Goal: Navigation & Orientation: Understand site structure

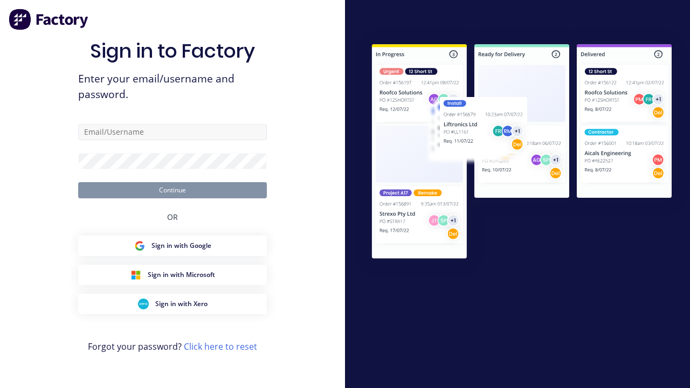
click at [228, 138] on input "text" at bounding box center [172, 132] width 189 height 16
click at [173, 132] on input "text" at bounding box center [172, 132] width 189 height 16
type input "[PERSON_NAME]"
type input "harold+auto@factory.app"
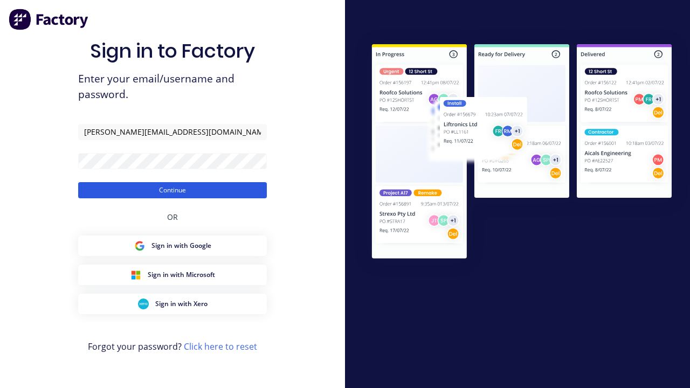
click at [153, 186] on button "Continue" at bounding box center [172, 190] width 189 height 16
click at [173, 190] on button "Continue" at bounding box center [172, 190] width 189 height 16
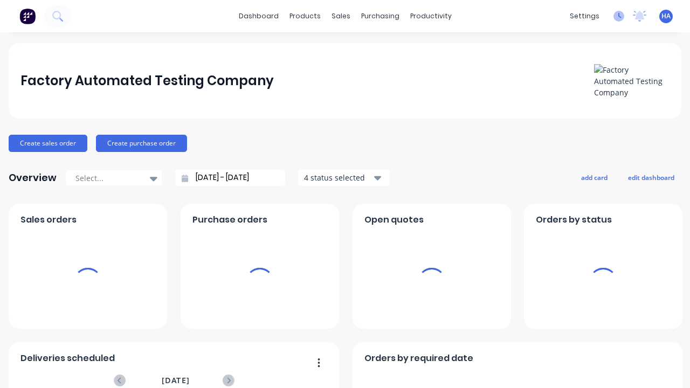
click at [614, 15] on icon at bounding box center [619, 16] width 11 height 11
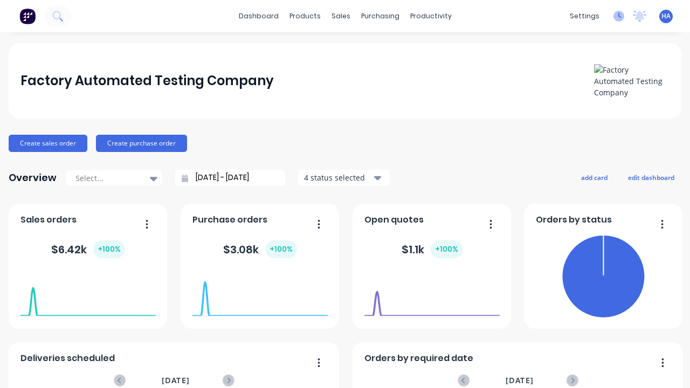
click at [614, 13] on icon at bounding box center [619, 16] width 11 height 11
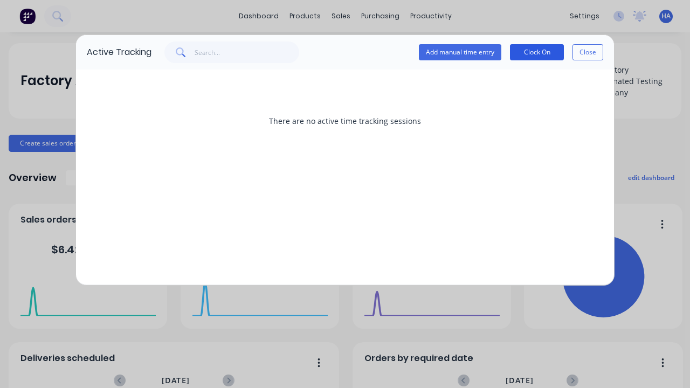
click at [546, 53] on button "Clock On" at bounding box center [537, 52] width 54 height 16
click at [537, 52] on button "Clock On" at bounding box center [537, 52] width 54 height 16
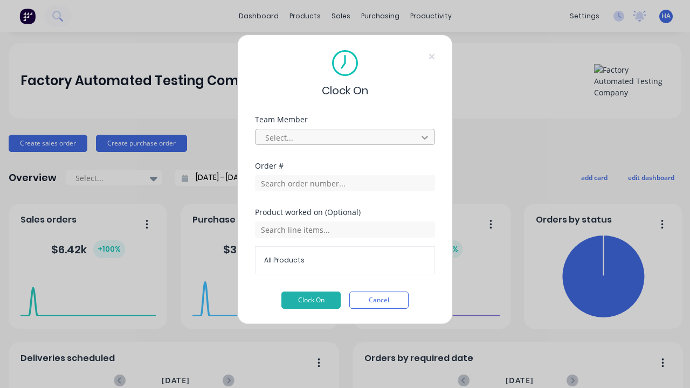
click at [433, 134] on div at bounding box center [424, 137] width 19 height 17
click at [425, 138] on icon at bounding box center [425, 137] width 11 height 11
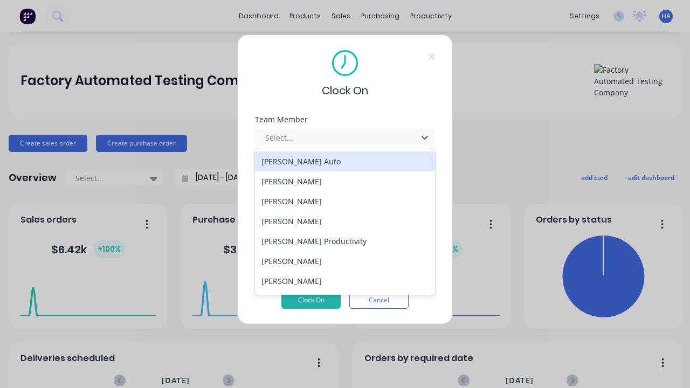
click at [393, 168] on div "Harold Auto" at bounding box center [345, 162] width 180 height 20
click at [341, 161] on div "Harold Auto" at bounding box center [345, 162] width 180 height 20
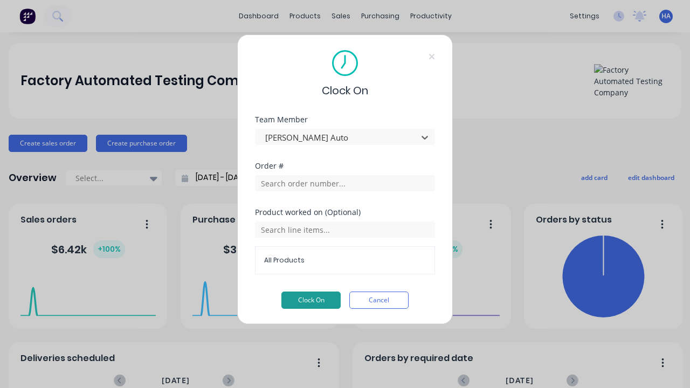
click at [321, 299] on button "Clock On" at bounding box center [311, 300] width 59 height 17
click at [311, 300] on button "Clock On" at bounding box center [311, 300] width 59 height 17
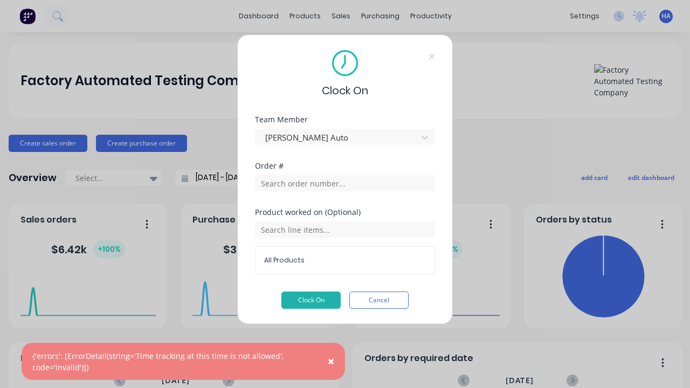
click at [340, 10] on x-pw-glass at bounding box center [345, 194] width 690 height 388
click at [394, 303] on button "Cancel" at bounding box center [379, 300] width 59 height 17
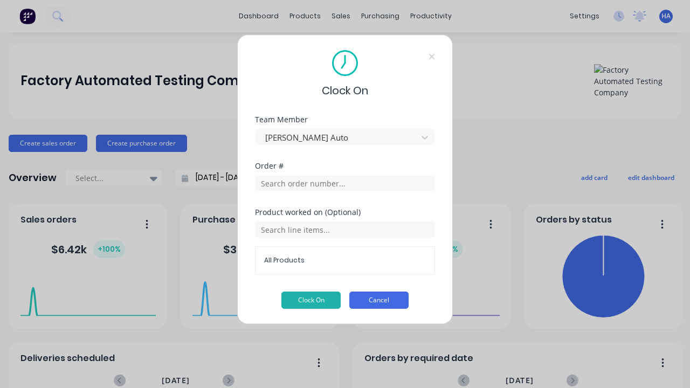
click at [384, 297] on button "Cancel" at bounding box center [379, 300] width 59 height 17
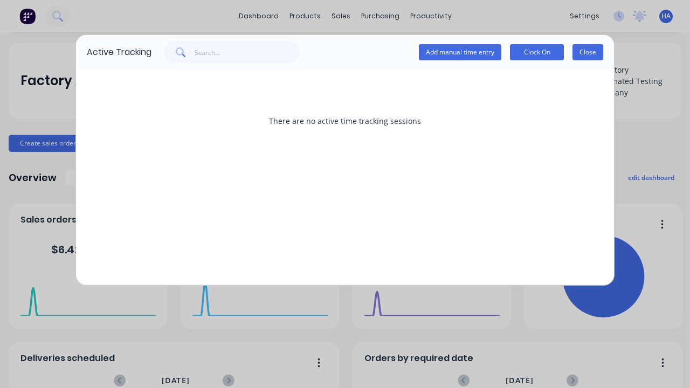
click at [590, 54] on button "Close" at bounding box center [588, 52] width 31 height 16
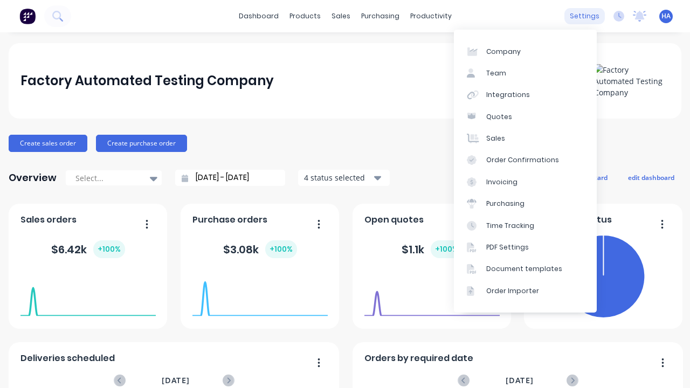
click at [569, 16] on div "settings" at bounding box center [585, 16] width 40 height 16
click at [531, 221] on link "Time Tracking" at bounding box center [525, 226] width 143 height 22
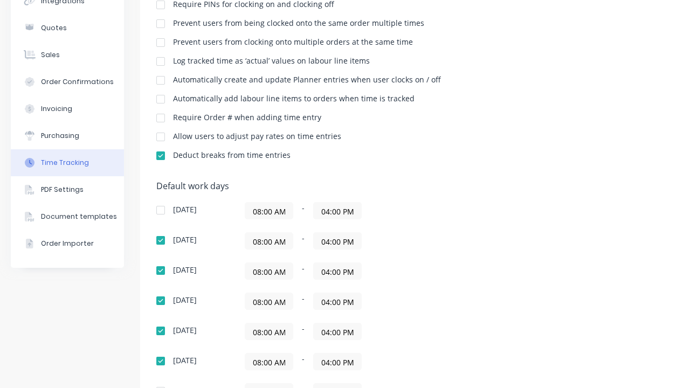
scroll to position [162, 0]
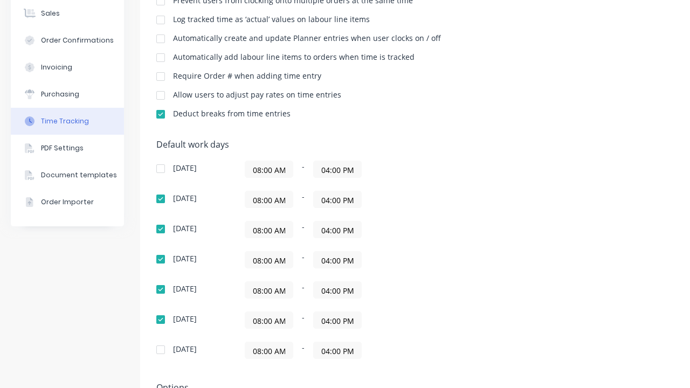
click at [271, 200] on input "08:00 AM" at bounding box center [268, 200] width 47 height 16
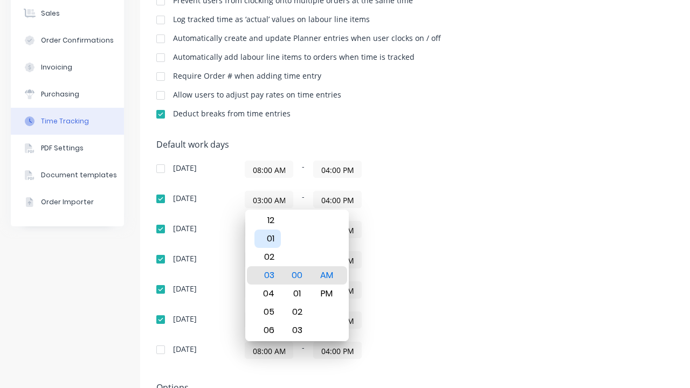
click at [276, 237] on div "01" at bounding box center [268, 239] width 26 height 18
type input "01:00 AM"
click at [412, 170] on div "08:00 AM - 04:00 PM" at bounding box center [380, 169] width 270 height 17
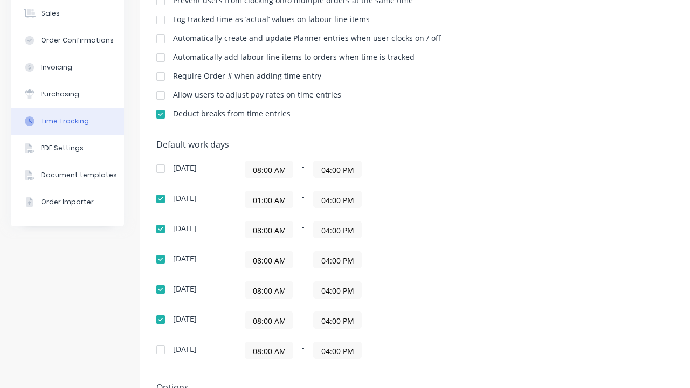
click at [266, 229] on input "08:00 AM" at bounding box center [268, 230] width 47 height 16
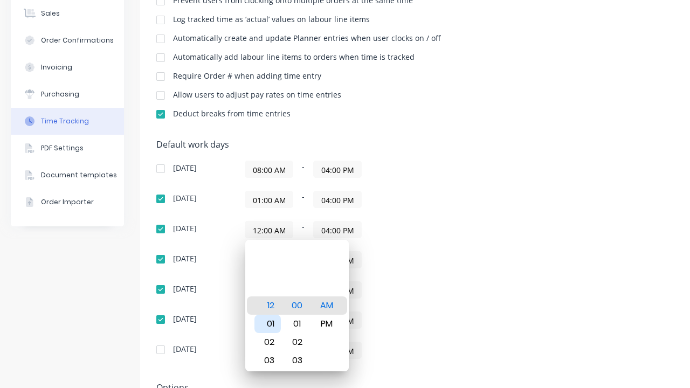
click at [273, 326] on div "01" at bounding box center [268, 324] width 26 height 18
type input "01:00 AM"
click at [398, 200] on div "01:00 AM - 04:00 PM" at bounding box center [380, 199] width 270 height 17
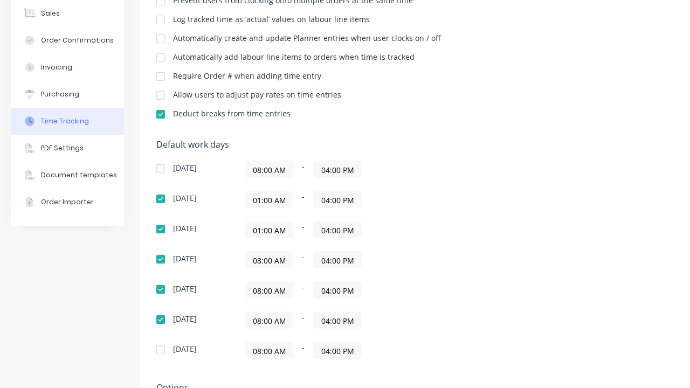
click at [272, 259] on input "08:00 AM" at bounding box center [268, 260] width 47 height 16
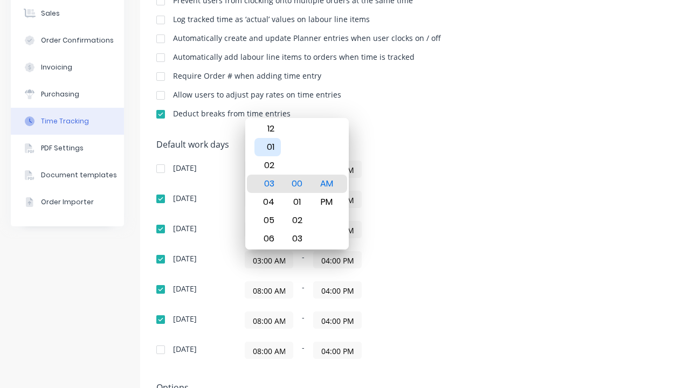
click at [276, 147] on div "01" at bounding box center [268, 147] width 26 height 18
type input "01:00 AM"
click at [278, 291] on input "08:00 AM" at bounding box center [268, 290] width 47 height 16
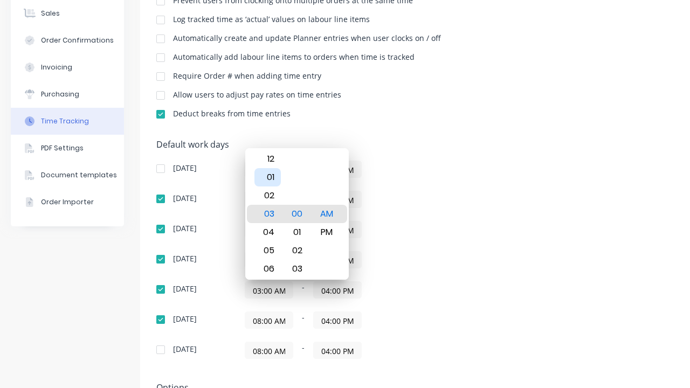
click at [271, 178] on div "01" at bounding box center [268, 177] width 26 height 18
type input "01:00 AM"
click at [279, 325] on input "08:00 AM" at bounding box center [268, 320] width 47 height 16
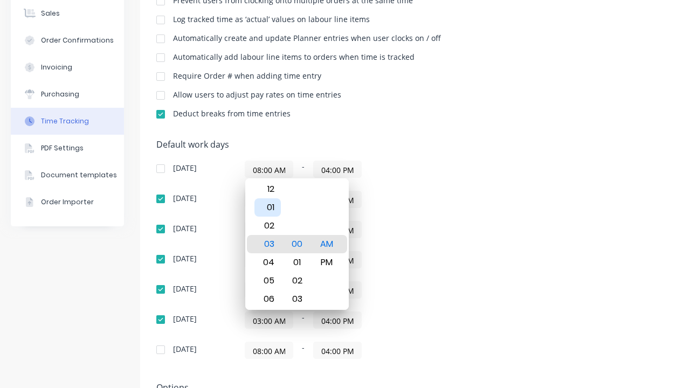
click at [276, 203] on div "01" at bounding box center [268, 208] width 26 height 18
type input "01:05 AM"
click at [436, 247] on div "Sunday 08:00 AM - 04:00 PM Monday 01:00 AM - 04:00 PM Tuesday 01:00 AM - 04:00 …" at bounding box center [345, 260] width 378 height 199
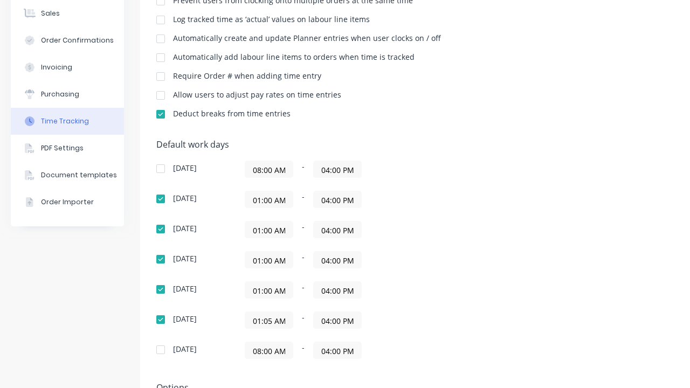
click at [341, 207] on input "04:00 PM" at bounding box center [337, 200] width 47 height 16
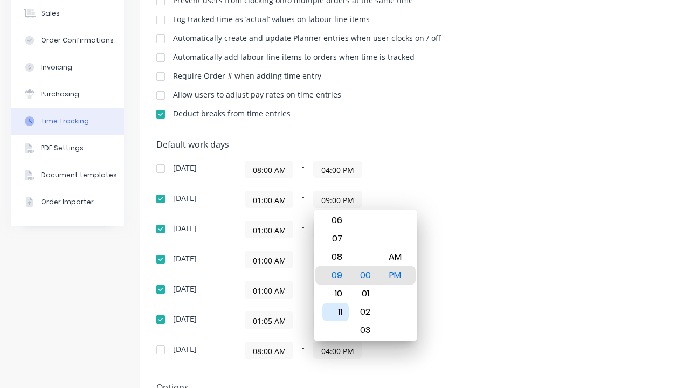
click at [335, 310] on div "11" at bounding box center [336, 312] width 26 height 18
type input "11:00 PM"
click at [525, 208] on div "Monday 01:00 AM - 11:00 PM" at bounding box center [345, 199] width 378 height 17
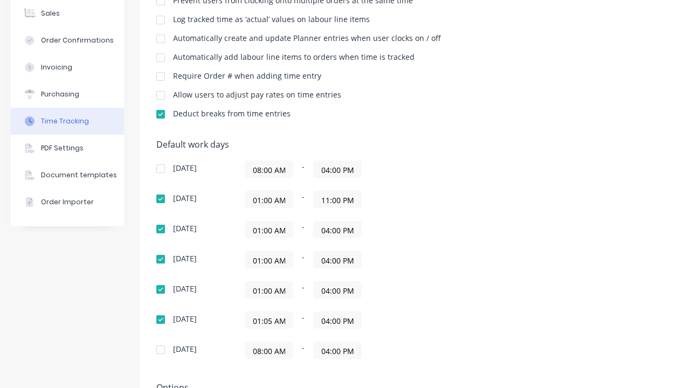
click at [331, 229] on input "04:00 PM" at bounding box center [337, 230] width 47 height 16
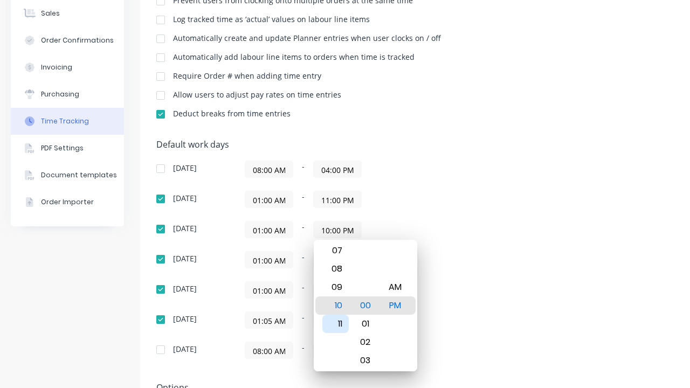
click at [343, 329] on div "11" at bounding box center [336, 324] width 26 height 18
type input "11:00 PM"
click at [548, 201] on div "Default work days Sunday 08:00 AM - 04:00 PM Monday 01:00 AM - 11:00 PM Tuesday…" at bounding box center [450, 256] width 589 height 232
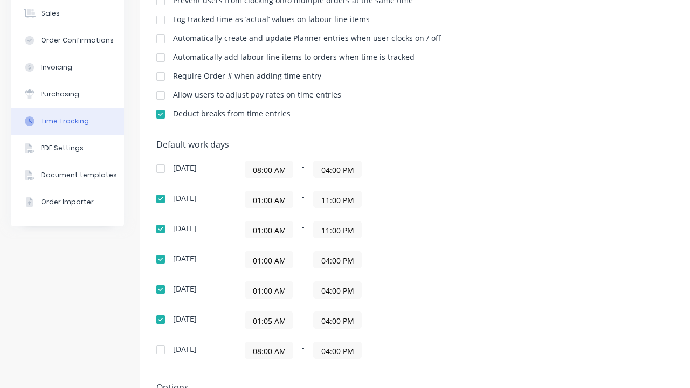
click at [338, 259] on input "04:00 PM" at bounding box center [337, 260] width 47 height 16
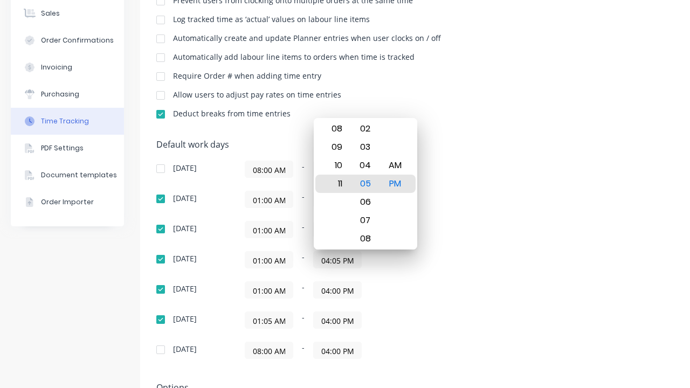
type input "11:05 PM"
click at [346, 186] on div "11" at bounding box center [336, 184] width 26 height 18
click at [396, 179] on div "PM" at bounding box center [395, 184] width 26 height 18
click at [516, 189] on div "Sunday 08:00 AM - 04:00 PM Monday 01:00 AM - 11:00 PM Tuesday 01:00 AM - 11:00 …" at bounding box center [345, 260] width 378 height 199
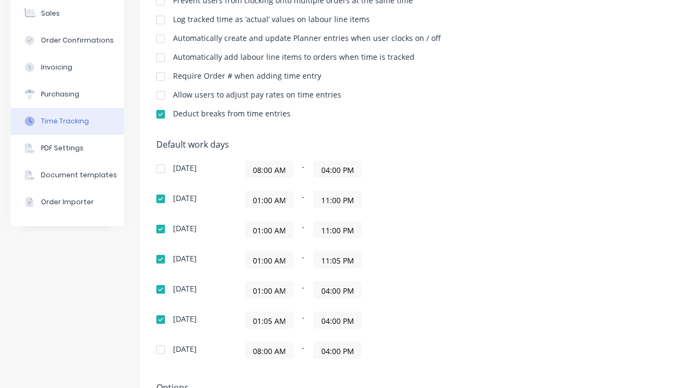
click at [333, 291] on input "04:00 PM" at bounding box center [337, 290] width 47 height 16
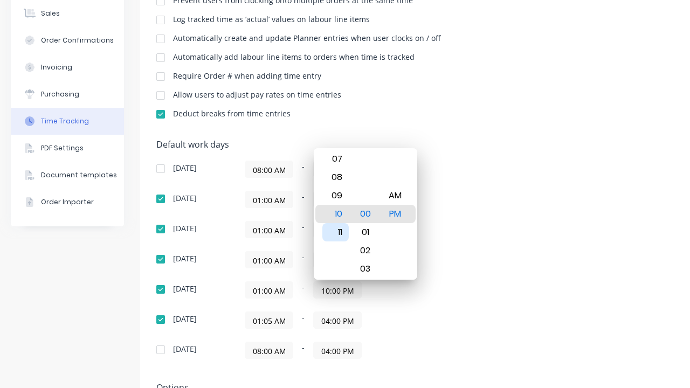
click at [336, 234] on div "11" at bounding box center [336, 232] width 26 height 18
type input "11:00 PM"
click at [495, 228] on div "01:00 AM - 11:00 PM" at bounding box center [380, 229] width 270 height 17
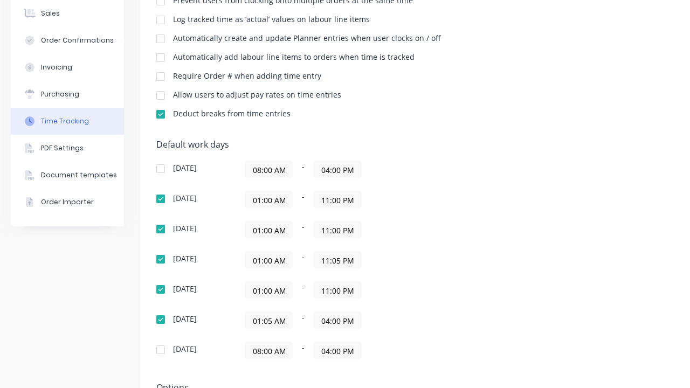
click at [332, 318] on input "04:00 PM" at bounding box center [337, 320] width 47 height 16
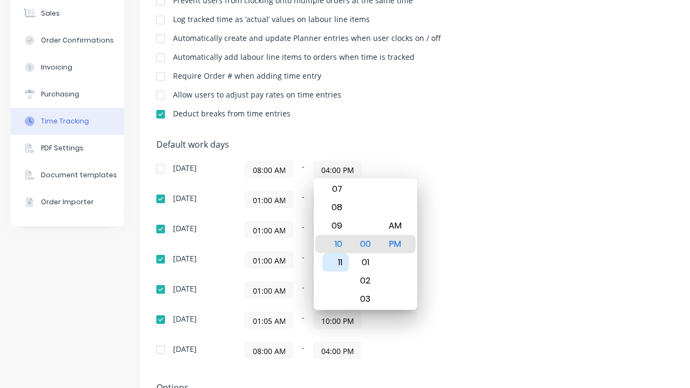
click at [344, 266] on div "11" at bounding box center [336, 263] width 26 height 18
type input "11:00 PM"
click at [485, 247] on div "Sunday 08:00 AM - 04:00 PM Monday 01:00 AM - 11:00 PM Tuesday 01:00 AM - 11:00 …" at bounding box center [345, 260] width 378 height 199
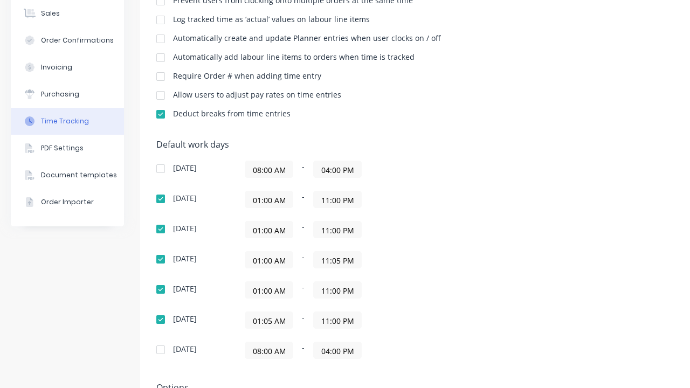
click at [278, 197] on input "01:00 AM" at bounding box center [268, 200] width 47 height 16
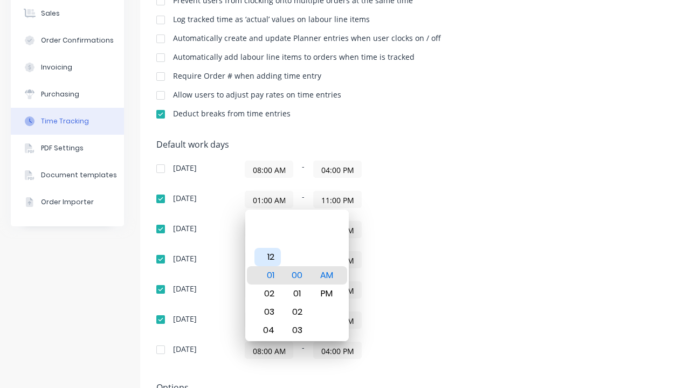
click at [277, 258] on div "12" at bounding box center [268, 257] width 26 height 18
type input "12:00 AM"
click at [526, 200] on div "Monday 12:00 AM - 11:00 PM" at bounding box center [345, 199] width 378 height 17
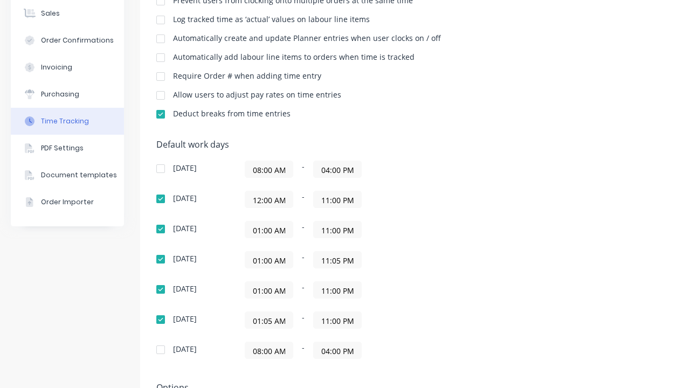
click at [250, 229] on input "01:00 AM" at bounding box center [268, 230] width 47 height 16
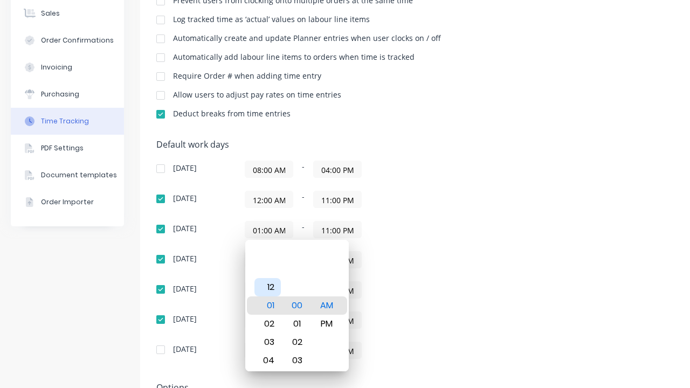
click at [275, 287] on div "12" at bounding box center [268, 287] width 26 height 18
type input "12:00 AM"
click at [578, 213] on div "Default work days Sunday 08:00 AM - 04:00 PM Monday 12:00 AM - 11:00 PM Tuesday…" at bounding box center [450, 256] width 589 height 232
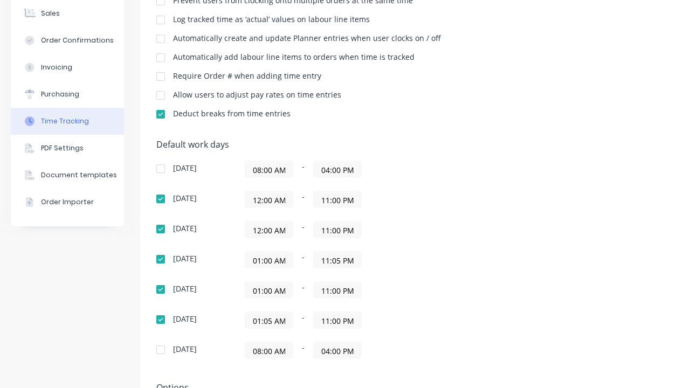
click at [278, 257] on input "01:00 AM" at bounding box center [268, 260] width 47 height 16
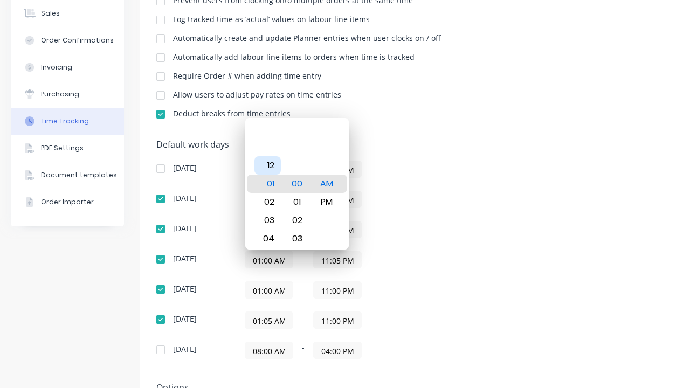
click at [278, 167] on div "12" at bounding box center [268, 165] width 26 height 18
type input "12:00 AM"
click at [544, 191] on div "Default work days Sunday 08:00 AM - 04:00 PM Monday 12:00 AM - 11:00 PM Tuesday…" at bounding box center [450, 256] width 589 height 232
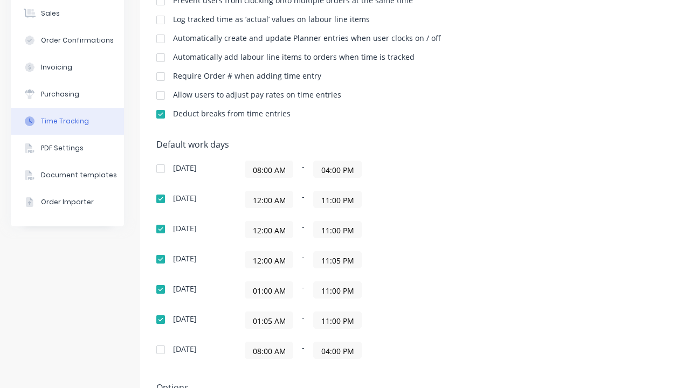
click at [277, 290] on input "01:00 AM" at bounding box center [268, 290] width 47 height 16
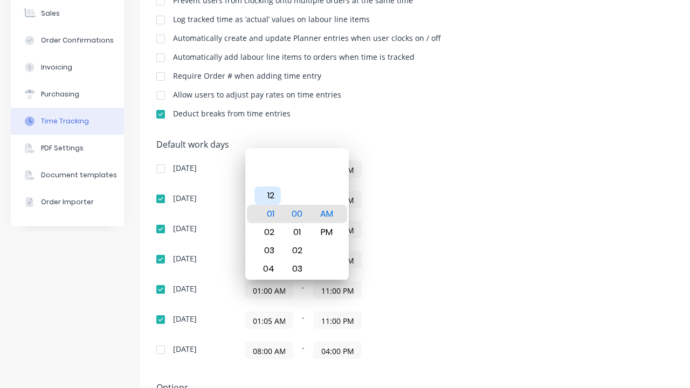
click at [275, 196] on div "12" at bounding box center [268, 196] width 26 height 18
type input "12:00 AM"
click at [571, 235] on div "Default work days Sunday 08:00 AM - 04:00 PM Monday 12:00 AM - 11:00 PM Tuesday…" at bounding box center [450, 256] width 589 height 232
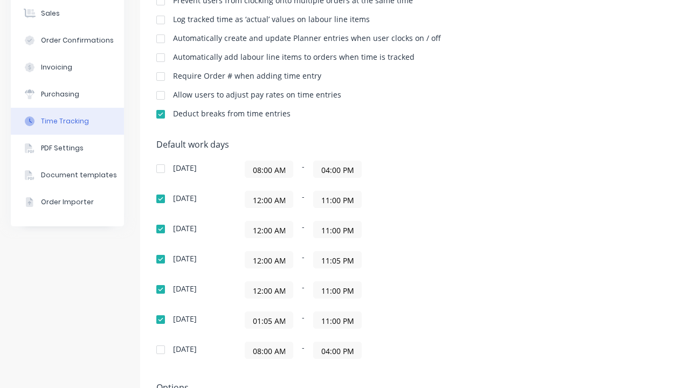
click at [269, 314] on input "01:05 AM" at bounding box center [268, 320] width 47 height 16
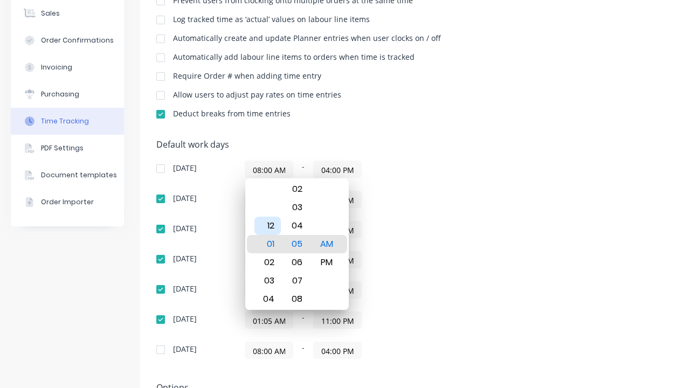
click at [275, 229] on div "12" at bounding box center [268, 226] width 26 height 18
type input "12:05 AM"
click at [492, 234] on div "12:00 AM - 11:00 PM" at bounding box center [380, 229] width 270 height 17
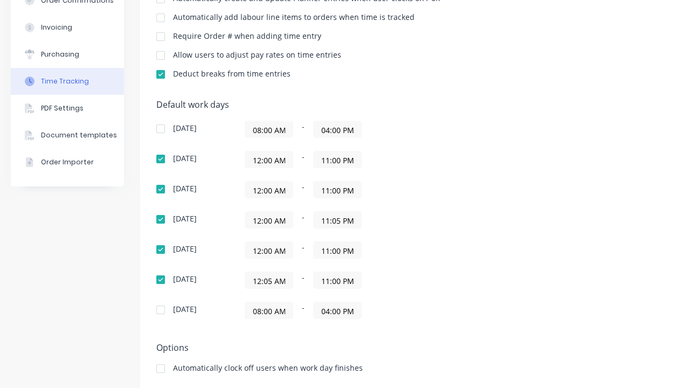
scroll to position [0, 0]
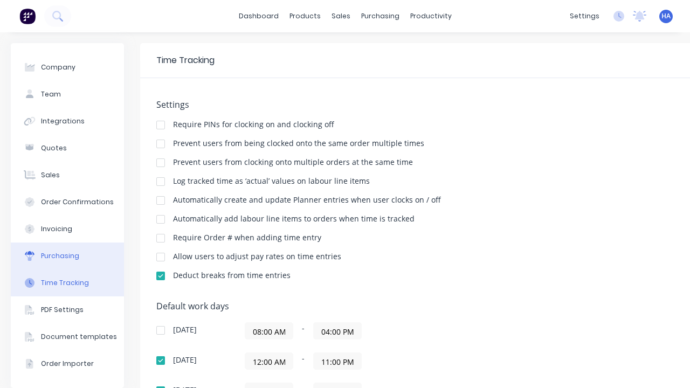
click at [92, 256] on button "Purchasing" at bounding box center [67, 256] width 113 height 27
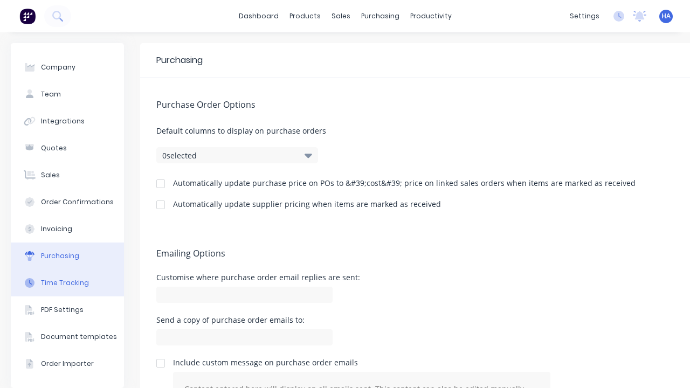
click at [73, 282] on div "Time Tracking" at bounding box center [65, 283] width 48 height 10
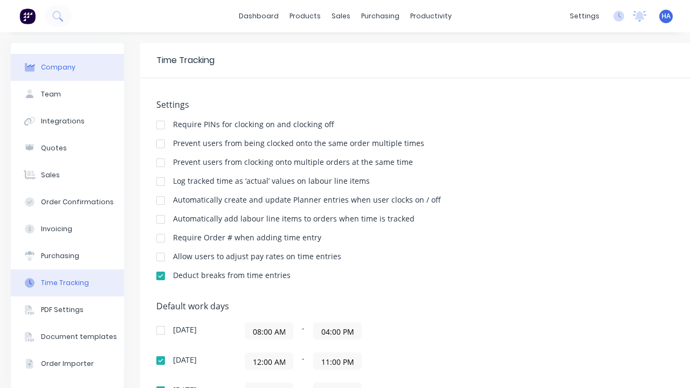
click at [76, 66] on button "Company" at bounding box center [67, 67] width 113 height 27
select select "AU"
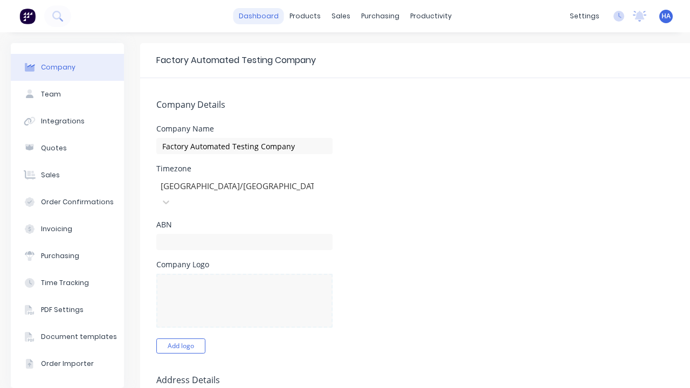
click at [262, 17] on link "dashboard" at bounding box center [259, 16] width 51 height 16
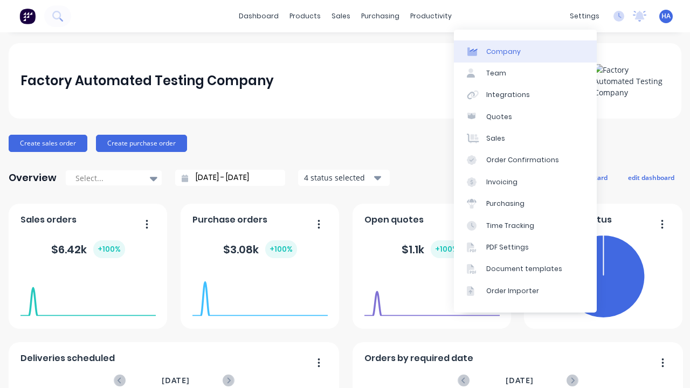
click at [538, 46] on link "Company" at bounding box center [525, 51] width 143 height 22
select select "AU"
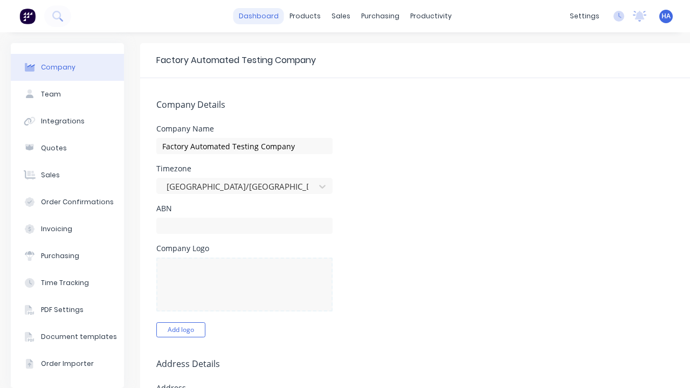
click at [257, 18] on link "dashboard" at bounding box center [259, 16] width 51 height 16
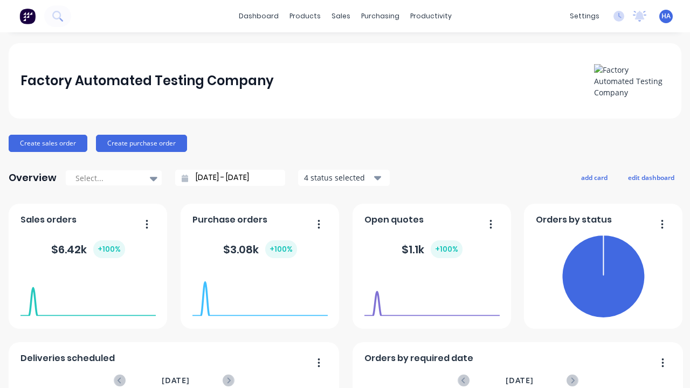
click at [312, 6] on x-pw-glass at bounding box center [345, 194] width 690 height 388
click at [305, 9] on x-pw-glass at bounding box center [345, 194] width 690 height 388
click at [662, 16] on span "HA" at bounding box center [666, 16] width 9 height 10
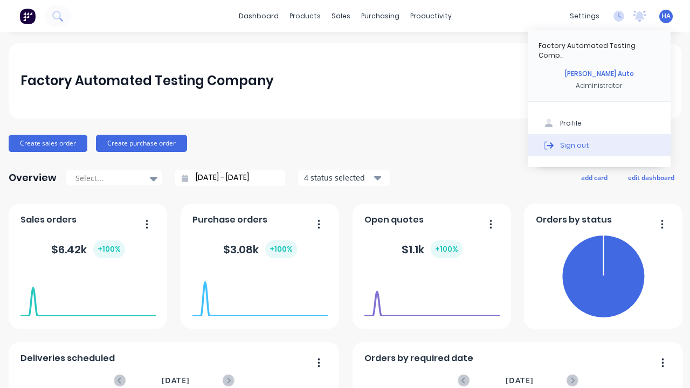
click at [572, 140] on div "Sign out" at bounding box center [574, 145] width 29 height 10
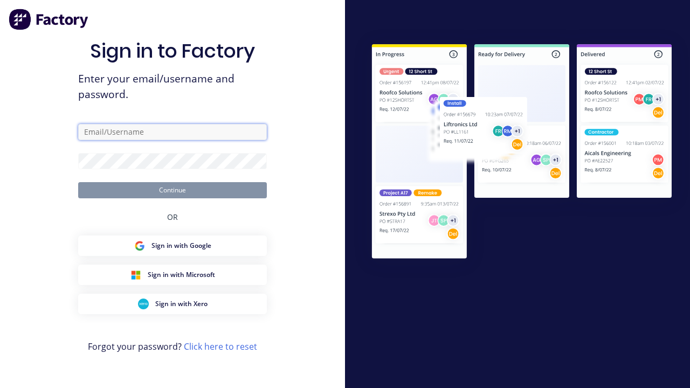
click at [173, 132] on input "text" at bounding box center [172, 132] width 189 height 16
type input "[PERSON_NAME][EMAIL_ADDRESS][DOMAIN_NAME]"
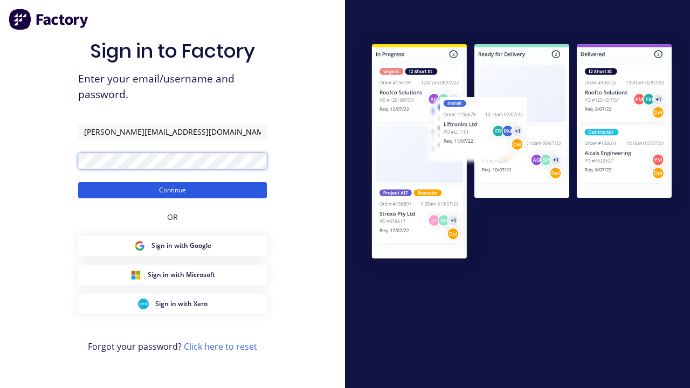
click at [164, 185] on button "Continue" at bounding box center [172, 190] width 189 height 16
click at [173, 190] on button "Continue" at bounding box center [172, 190] width 189 height 16
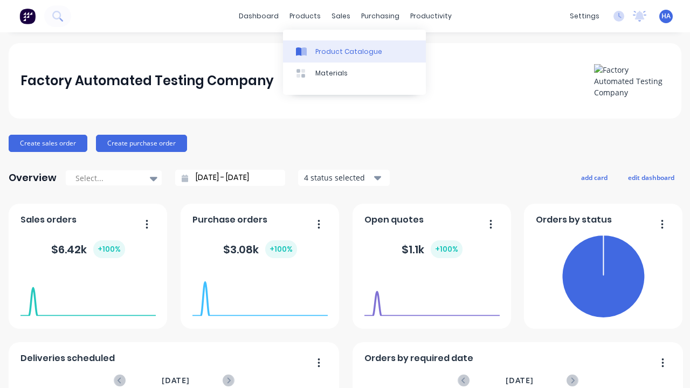
click at [348, 50] on div "Product Catalogue" at bounding box center [349, 52] width 67 height 10
click at [354, 51] on div "Product Catalogue" at bounding box center [349, 52] width 67 height 10
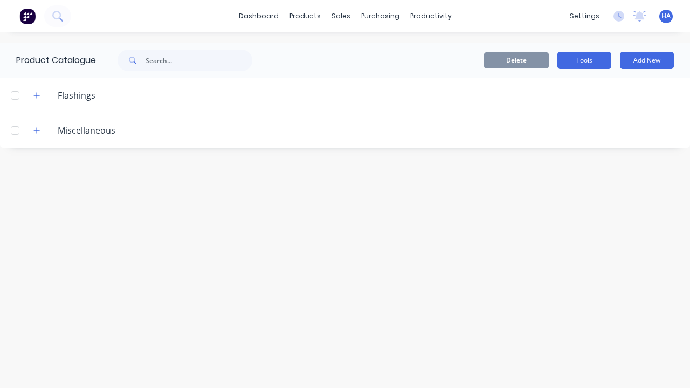
click at [598, 63] on button "Tools" at bounding box center [585, 60] width 54 height 17
click at [585, 60] on button "Tools" at bounding box center [585, 60] width 54 height 17
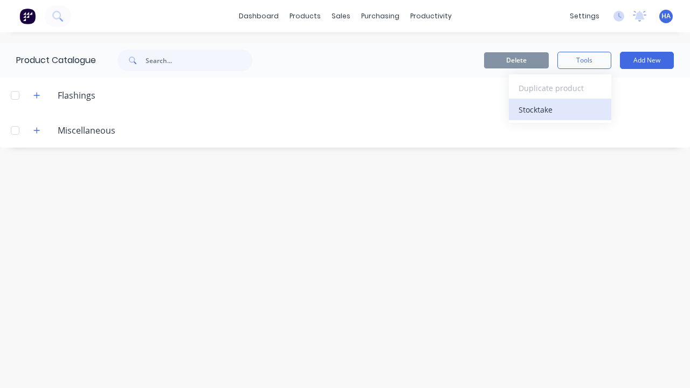
click at [551, 109] on div "Stocktake" at bounding box center [560, 110] width 83 height 16
click at [560, 110] on div "Stocktake" at bounding box center [560, 110] width 83 height 16
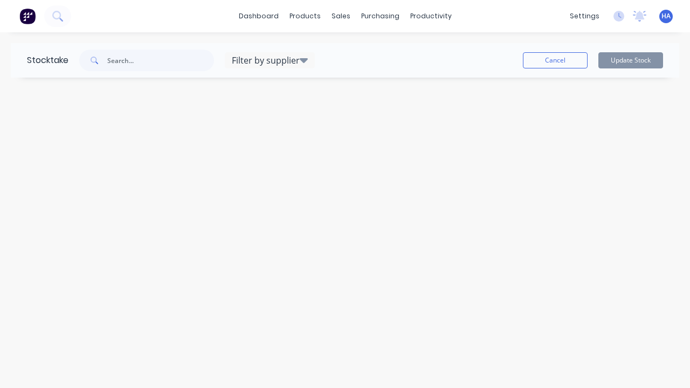
click at [341, 10] on x-pw-glass at bounding box center [345, 194] width 690 height 388
click at [58, 62] on div "Stocktake" at bounding box center [40, 60] width 58 height 35
click at [309, 6] on x-pw-glass at bounding box center [345, 194] width 690 height 388
click at [313, 20] on div "products" at bounding box center [305, 16] width 42 height 16
click at [249, 18] on link "dashboard" at bounding box center [259, 16] width 51 height 16
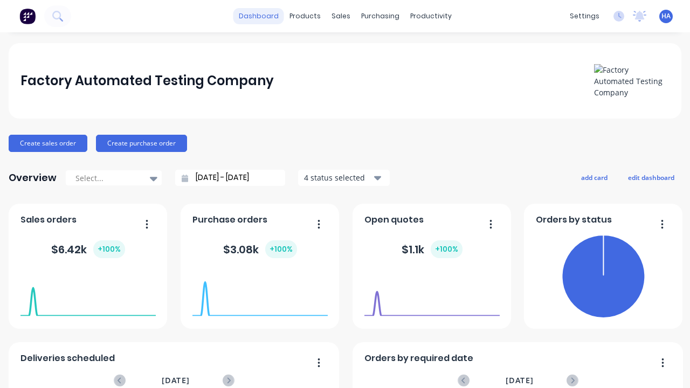
click at [248, 14] on link "dashboard" at bounding box center [259, 16] width 51 height 16
click at [662, 14] on span "HA" at bounding box center [666, 16] width 9 height 10
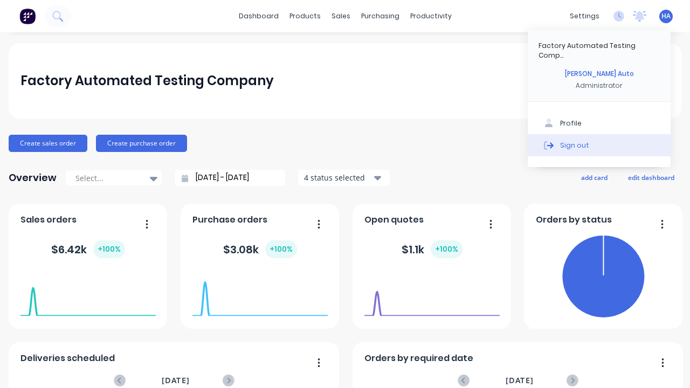
click at [569, 140] on div "Sign out" at bounding box center [574, 145] width 29 height 10
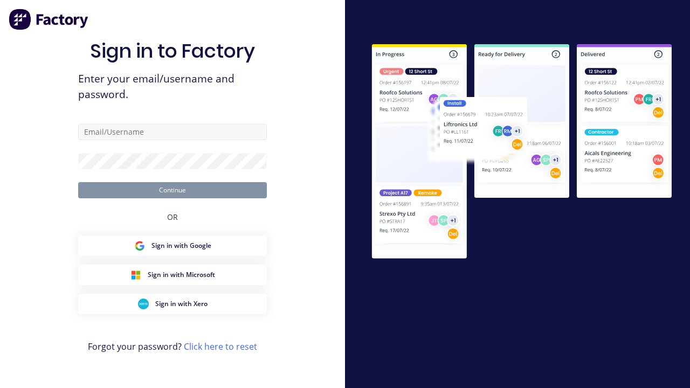
click at [172, 133] on input "text" at bounding box center [172, 132] width 189 height 16
click at [173, 132] on input "text" at bounding box center [172, 132] width 189 height 16
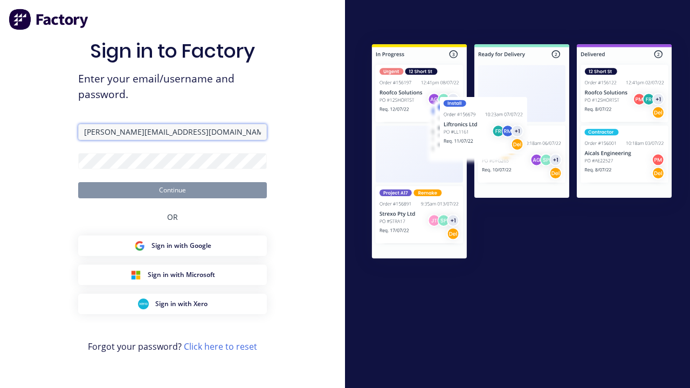
type input "[PERSON_NAME][EMAIL_ADDRESS][DOMAIN_NAME]"
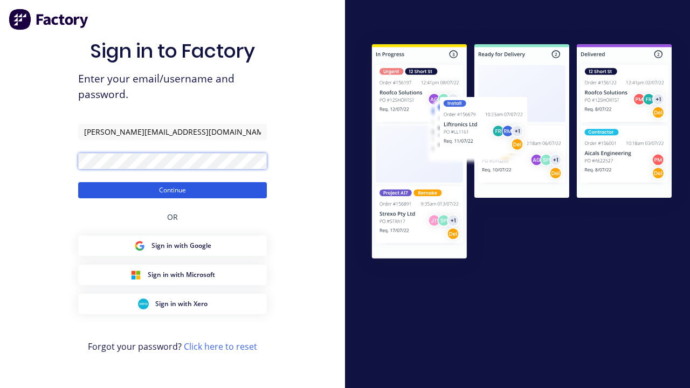
click at [181, 189] on button "Continue" at bounding box center [172, 190] width 189 height 16
click at [173, 190] on button "Continue" at bounding box center [172, 190] width 189 height 16
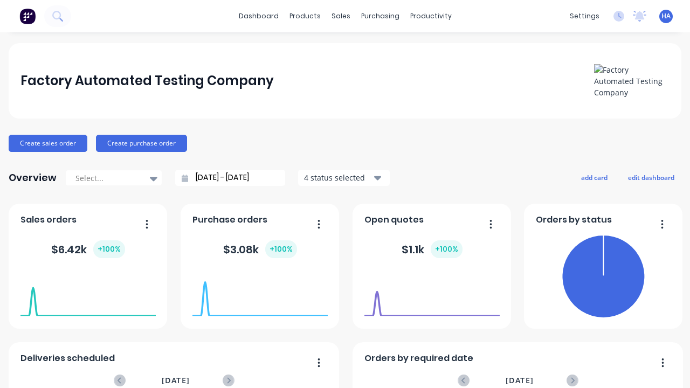
click at [345, 6] on x-pw-glass at bounding box center [345, 194] width 690 height 388
click at [358, 5] on x-pw-glass at bounding box center [345, 194] width 690 height 388
click at [380, 11] on x-pw-glass at bounding box center [345, 194] width 690 height 388
click at [346, 10] on x-pw-glass at bounding box center [345, 194] width 690 height 388
click at [327, 9] on x-pw-glass at bounding box center [345, 194] width 690 height 388
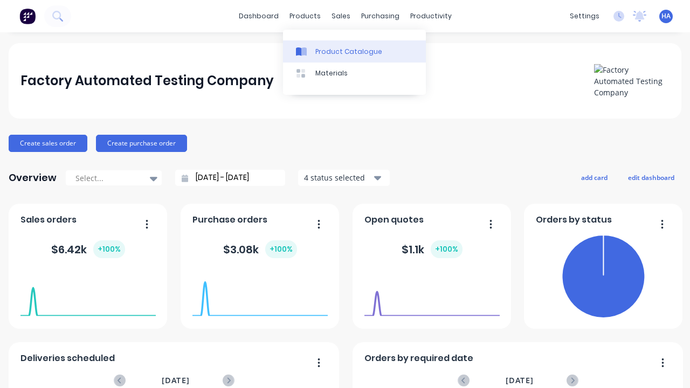
click at [331, 45] on link "Product Catalogue" at bounding box center [354, 51] width 143 height 22
click at [306, 20] on div "products" at bounding box center [305, 16] width 42 height 16
click at [327, 48] on div "Product Catalogue" at bounding box center [349, 52] width 67 height 10
click at [354, 51] on div "Product Catalogue" at bounding box center [349, 52] width 67 height 10
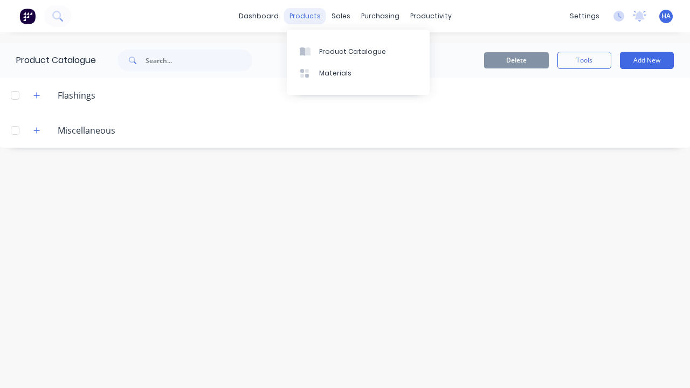
click at [311, 17] on div "products" at bounding box center [305, 16] width 42 height 16
click at [336, 77] on div "Materials" at bounding box center [335, 74] width 32 height 10
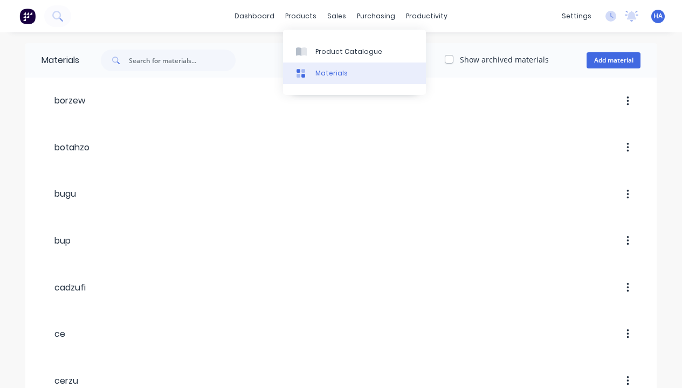
click at [330, 72] on div "Materials" at bounding box center [332, 74] width 32 height 10
click at [354, 73] on link "Materials" at bounding box center [354, 74] width 143 height 22
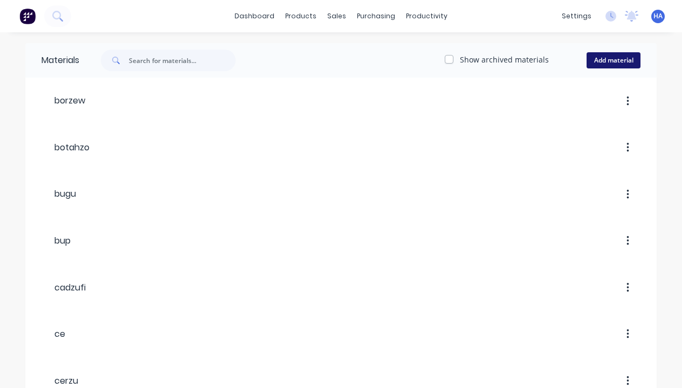
click at [605, 57] on button "Add material" at bounding box center [614, 60] width 54 height 16
click at [614, 60] on button "Add material" at bounding box center [614, 60] width 54 height 16
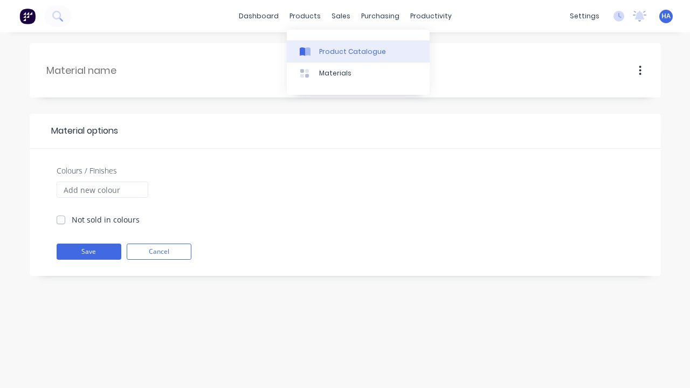
click at [331, 46] on link "Product Catalogue" at bounding box center [358, 51] width 143 height 22
click at [358, 51] on div "Product Catalogue" at bounding box center [352, 52] width 67 height 10
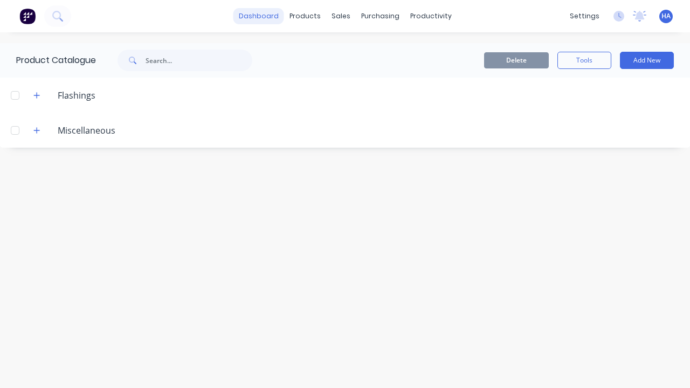
click at [254, 13] on link "dashboard" at bounding box center [259, 16] width 51 height 16
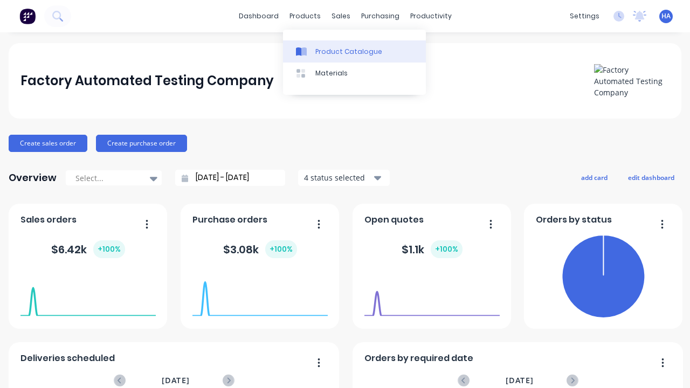
click at [326, 47] on div "Product Catalogue" at bounding box center [349, 52] width 67 height 10
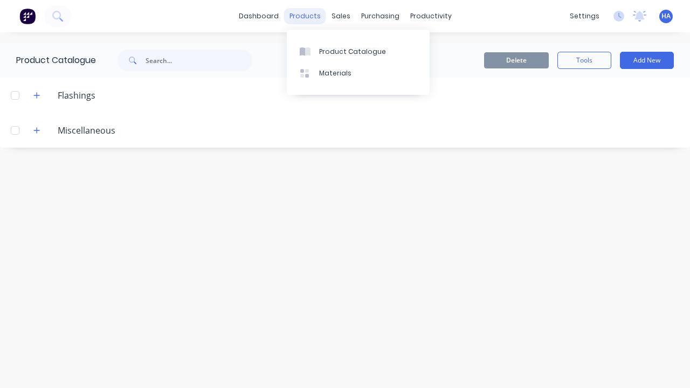
click at [318, 22] on div "products" at bounding box center [305, 16] width 42 height 16
click at [393, 190] on div "Product Catalogue Delete Tools Add New Flashings Miscellaneous" at bounding box center [345, 210] width 690 height 334
click at [350, 54] on div "Product Catalogue" at bounding box center [352, 52] width 67 height 10
click at [327, 72] on div "Materials" at bounding box center [335, 74] width 32 height 10
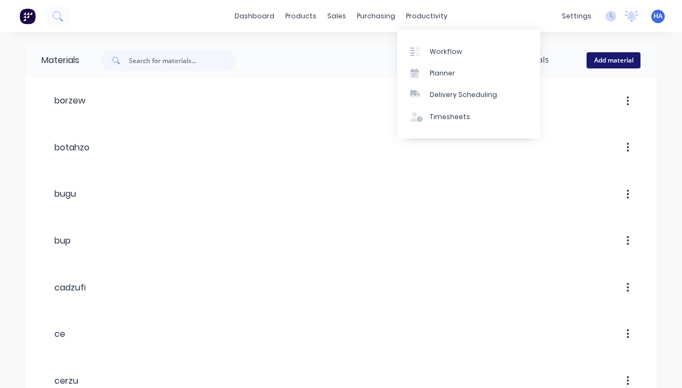
click at [609, 59] on button "Add material" at bounding box center [614, 60] width 54 height 16
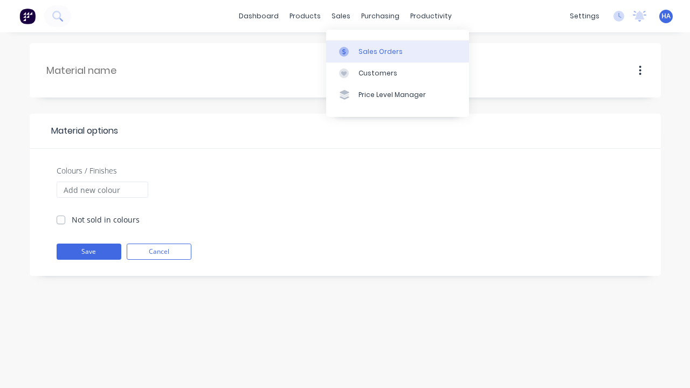
click at [386, 58] on link "Sales Orders" at bounding box center [397, 51] width 143 height 22
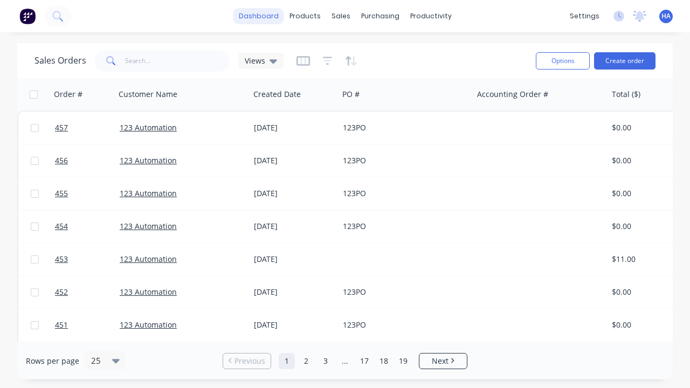
click at [252, 12] on link "dashboard" at bounding box center [259, 16] width 51 height 16
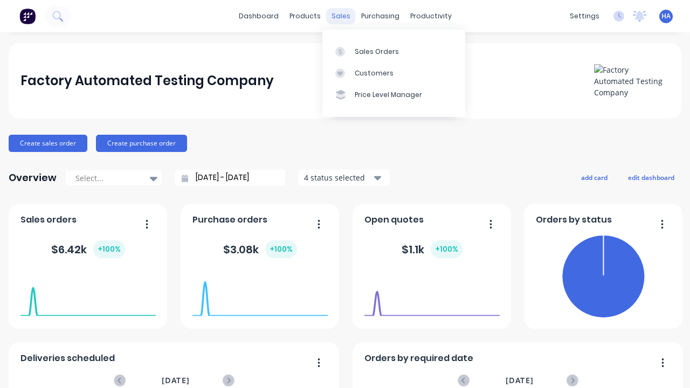
click at [336, 21] on div "sales" at bounding box center [341, 16] width 30 height 16
click at [338, 19] on div "sales" at bounding box center [341, 16] width 30 height 16
click at [373, 52] on div "Sales Orders" at bounding box center [377, 52] width 44 height 10
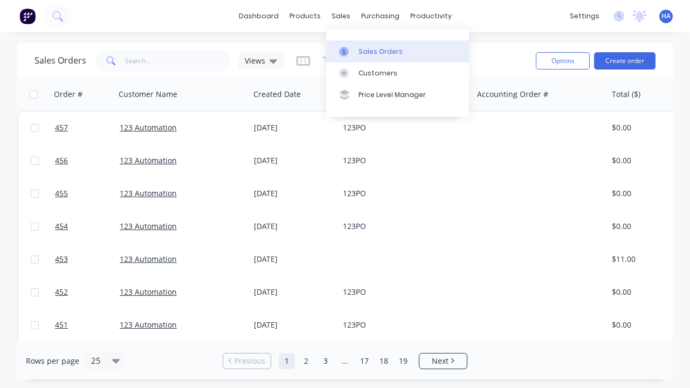
click at [356, 49] on link "Sales Orders" at bounding box center [397, 51] width 143 height 22
click at [398, 51] on div "Sales Orders" at bounding box center [381, 52] width 44 height 10
click at [341, 23] on div "sales" at bounding box center [341, 16] width 30 height 16
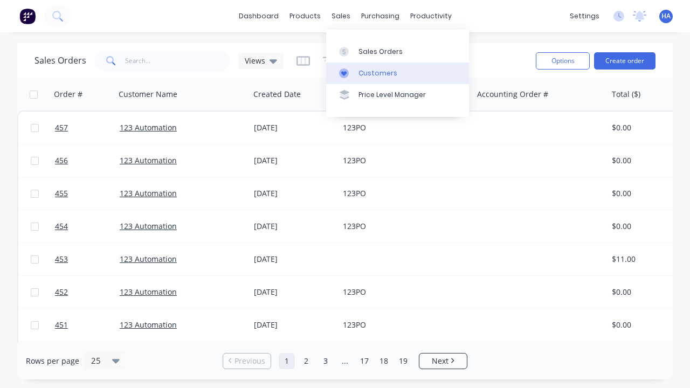
click at [387, 70] on div "Customers" at bounding box center [378, 74] width 39 height 10
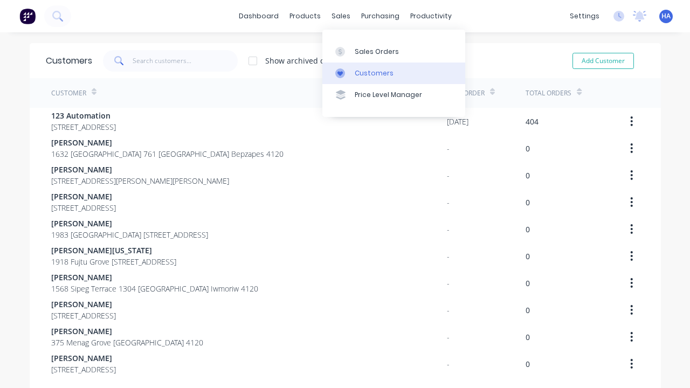
scroll to position [8, 0]
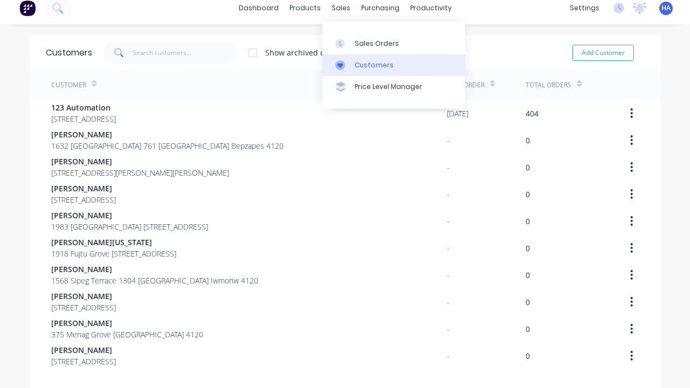
click at [370, 66] on div "Customers" at bounding box center [374, 65] width 39 height 10
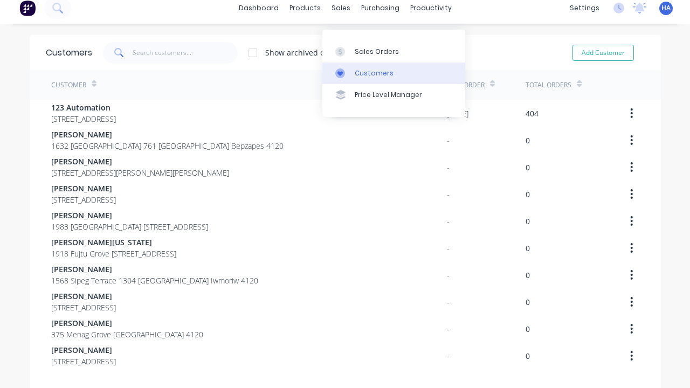
scroll to position [0, 0]
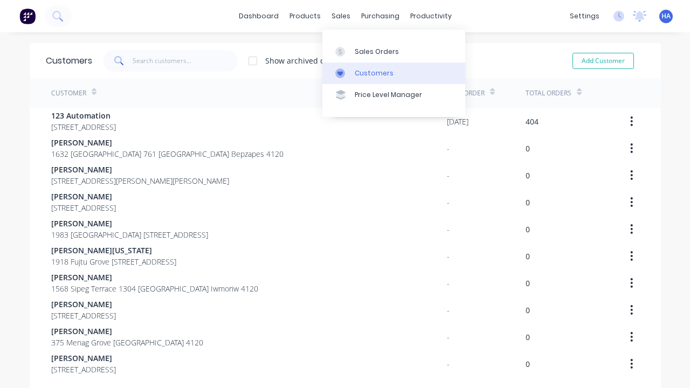
click at [357, 69] on div "Customers" at bounding box center [374, 74] width 39 height 10
click at [394, 73] on link "Customers" at bounding box center [394, 74] width 143 height 22
click at [337, 21] on div "sales" at bounding box center [341, 16] width 30 height 16
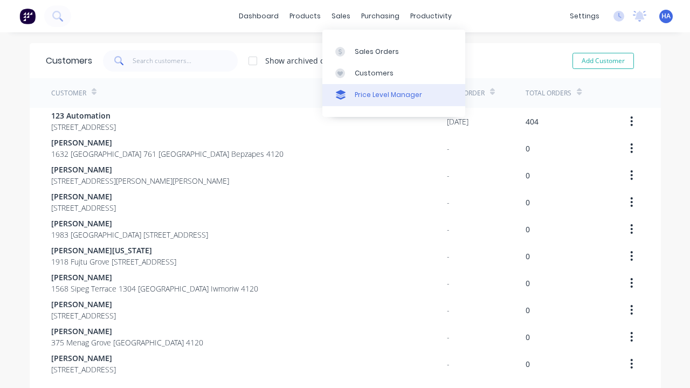
click at [357, 91] on div "Price Level Manager" at bounding box center [388, 95] width 67 height 10
click at [394, 95] on div "Price Level Manager" at bounding box center [388, 95] width 67 height 10
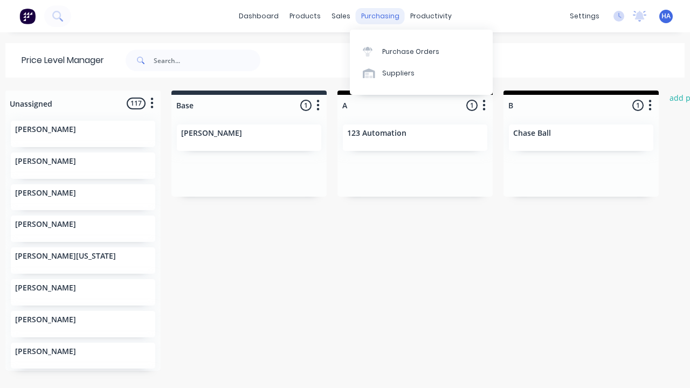
click at [375, 20] on div "purchasing" at bounding box center [380, 16] width 49 height 16
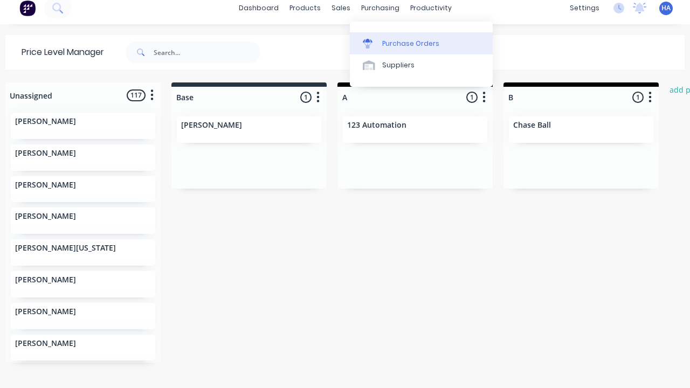
click at [402, 46] on div "Purchase Orders" at bounding box center [410, 44] width 57 height 10
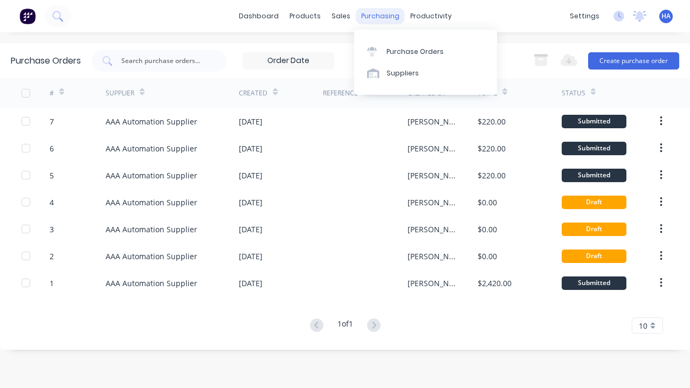
click at [388, 20] on div "purchasing" at bounding box center [380, 16] width 49 height 16
click at [402, 69] on div "Suppliers" at bounding box center [403, 74] width 32 height 10
click at [426, 73] on link "Suppliers" at bounding box center [425, 74] width 143 height 22
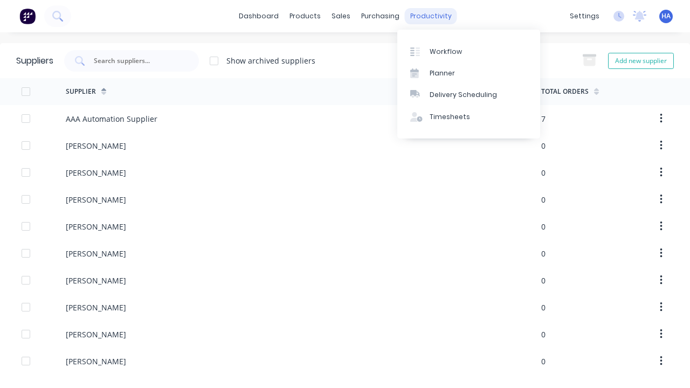
click at [431, 15] on div "productivity" at bounding box center [431, 16] width 52 height 16
click at [421, 16] on div "productivity" at bounding box center [431, 16] width 52 height 16
click at [444, 50] on div "Workflow" at bounding box center [446, 52] width 32 height 10
click at [469, 51] on link "Workflow" at bounding box center [469, 51] width 143 height 22
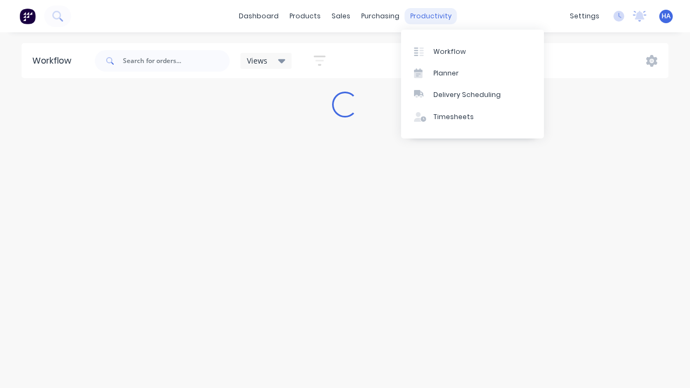
click at [427, 15] on div "productivity" at bounding box center [431, 16] width 52 height 16
click at [426, 16] on div "productivity" at bounding box center [431, 16] width 52 height 16
click at [448, 71] on div "Planner" at bounding box center [446, 74] width 25 height 10
click at [473, 73] on link "Planner" at bounding box center [472, 74] width 143 height 22
click at [434, 16] on div "productivity" at bounding box center [431, 16] width 52 height 16
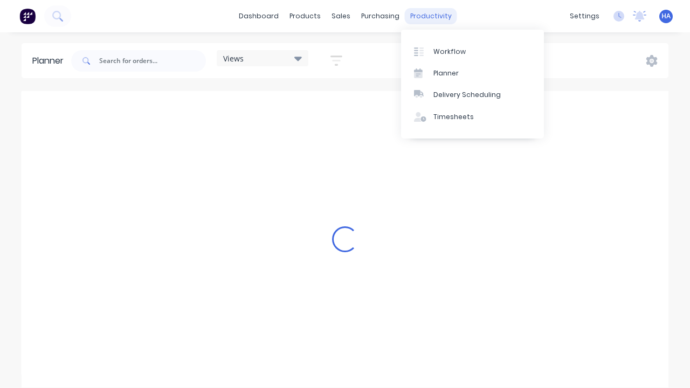
scroll to position [0, 3776]
click at [426, 16] on div "productivity" at bounding box center [431, 16] width 52 height 16
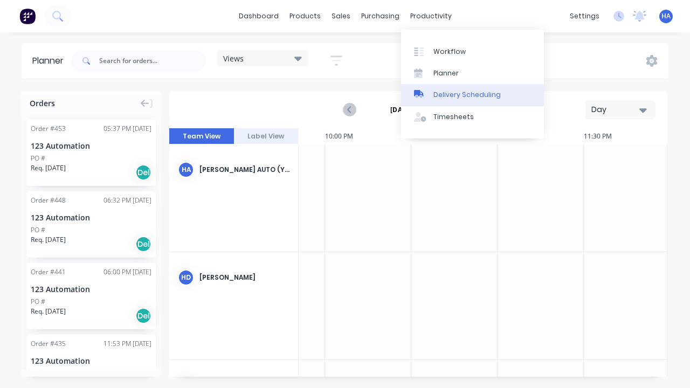
click at [447, 93] on div "Delivery Scheduling" at bounding box center [467, 95] width 67 height 10
click at [473, 95] on div "Delivery Scheduling" at bounding box center [467, 95] width 67 height 10
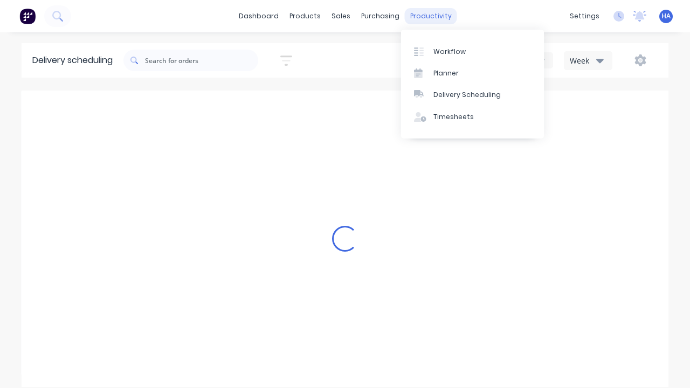
click at [432, 15] on div "productivity" at bounding box center [431, 16] width 52 height 16
click at [426, 16] on div "productivity" at bounding box center [431, 16] width 52 height 16
click at [448, 114] on div "Timesheets" at bounding box center [454, 117] width 40 height 10
click at [473, 117] on link "Timesheets" at bounding box center [472, 117] width 143 height 22
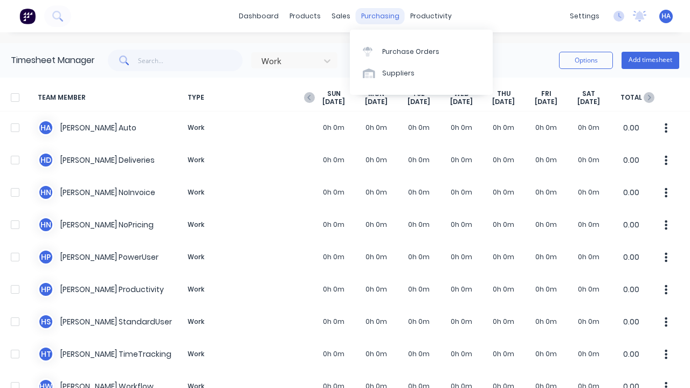
click at [374, 19] on div "purchasing" at bounding box center [380, 16] width 49 height 16
click at [391, 61] on link "Purchase Orders" at bounding box center [421, 51] width 143 height 22
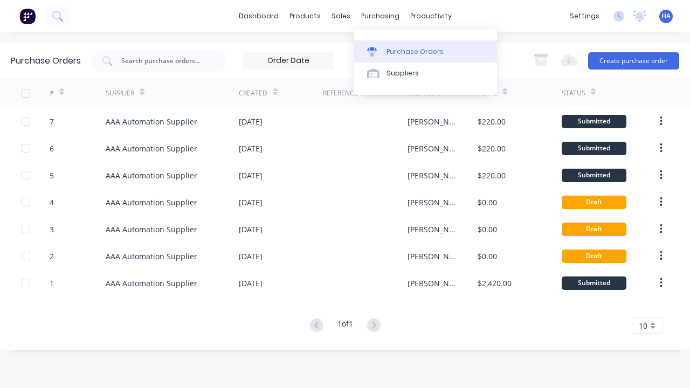
click at [401, 50] on div "Purchase Orders" at bounding box center [415, 52] width 57 height 10
click at [426, 51] on div "Purchase Orders" at bounding box center [415, 52] width 57 height 10
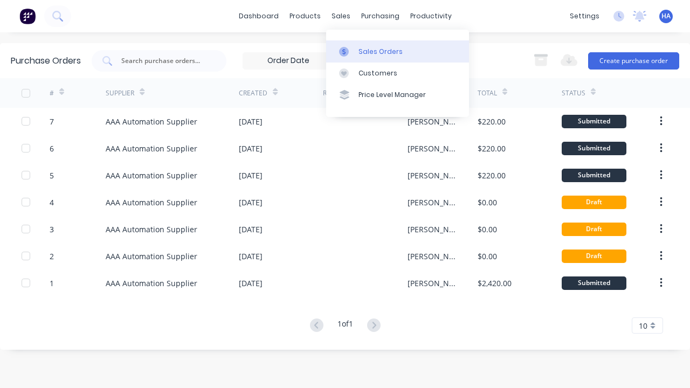
click at [375, 47] on div "Sales Orders" at bounding box center [381, 52] width 44 height 10
click at [398, 51] on div "Sales Orders" at bounding box center [381, 52] width 44 height 10
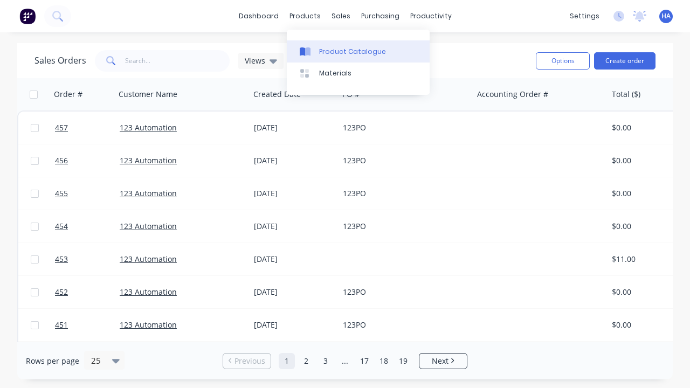
click at [346, 47] on div "Product Catalogue" at bounding box center [352, 52] width 67 height 10
click at [358, 51] on div "Product Catalogue" at bounding box center [352, 52] width 67 height 10
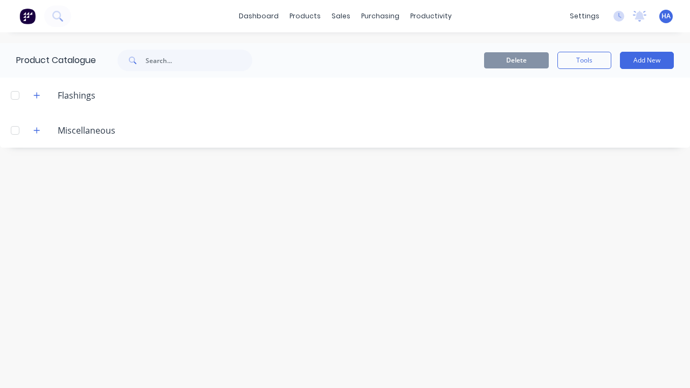
click at [557, 57] on div "Delete Tools Add New" at bounding box center [476, 60] width 395 height 17
click at [477, 60] on div "Delete Tools Add New" at bounding box center [476, 60] width 395 height 17
click at [569, 60] on button "Tools" at bounding box center [585, 60] width 54 height 17
click at [585, 60] on button "Tools" at bounding box center [585, 60] width 54 height 17
click at [547, 112] on div "Stocktake" at bounding box center [560, 110] width 83 height 16
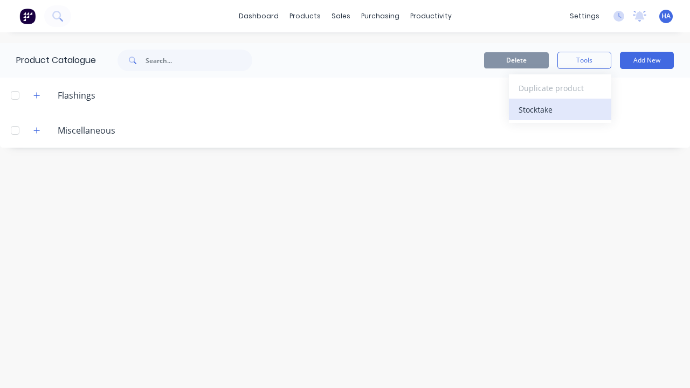
click at [560, 110] on div "Stocktake" at bounding box center [560, 110] width 83 height 16
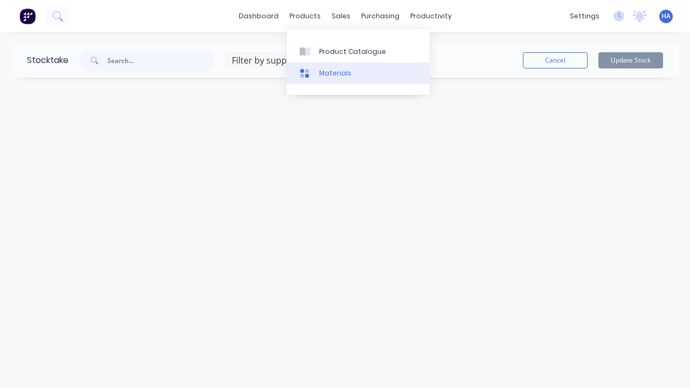
click at [326, 67] on link "Materials" at bounding box center [358, 74] width 143 height 22
click at [358, 73] on link "Materials" at bounding box center [358, 74] width 143 height 22
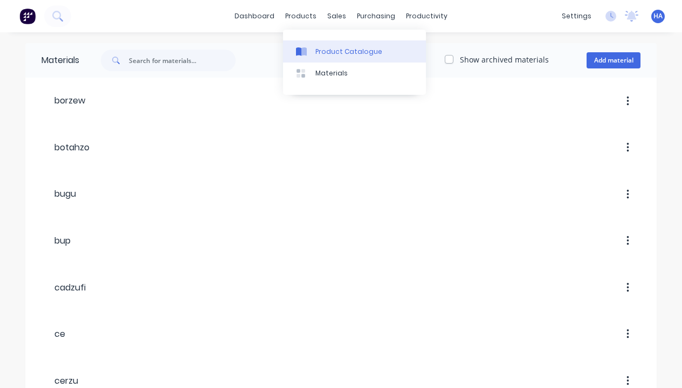
click at [334, 52] on div "Product Catalogue" at bounding box center [349, 52] width 67 height 10
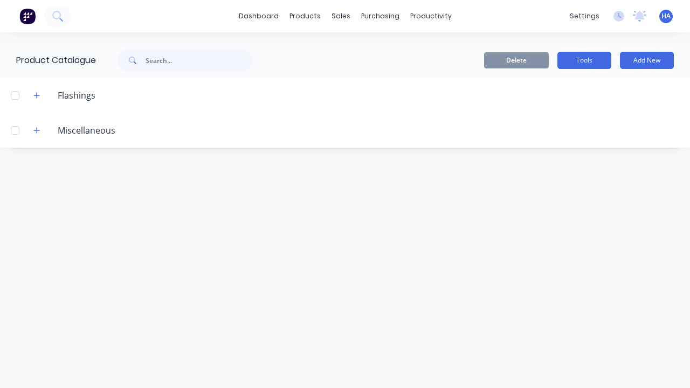
click at [580, 56] on button "Tools" at bounding box center [585, 60] width 54 height 17
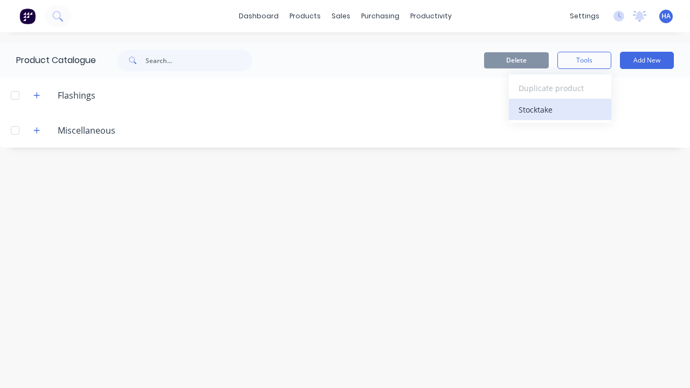
click at [551, 111] on div "Stocktake" at bounding box center [560, 110] width 83 height 16
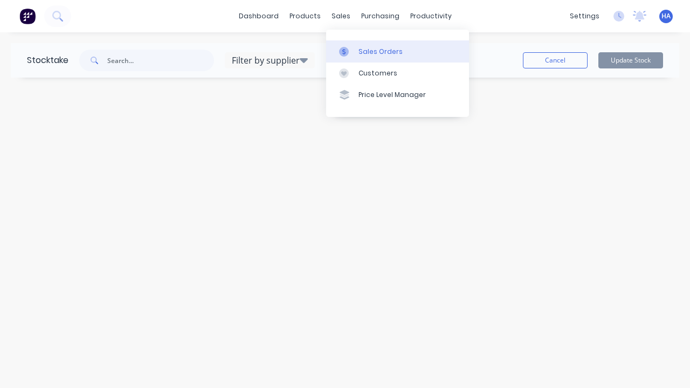
click at [392, 51] on div "Sales Orders" at bounding box center [381, 52] width 44 height 10
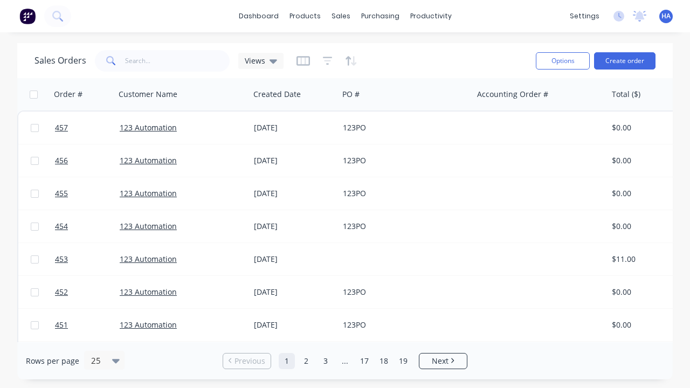
click at [307, 8] on x-pw-glass at bounding box center [345, 194] width 690 height 388
click at [630, 57] on button "Create order" at bounding box center [624, 60] width 61 height 17
click at [625, 60] on button "Create order" at bounding box center [624, 60] width 61 height 17
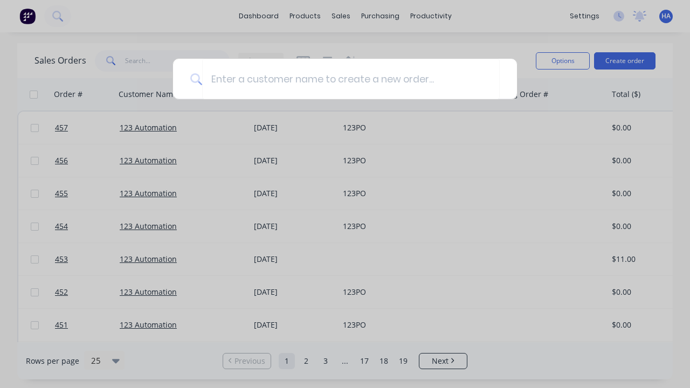
click at [307, 8] on x-pw-glass at bounding box center [345, 194] width 690 height 388
click at [511, 12] on div at bounding box center [345, 194] width 690 height 388
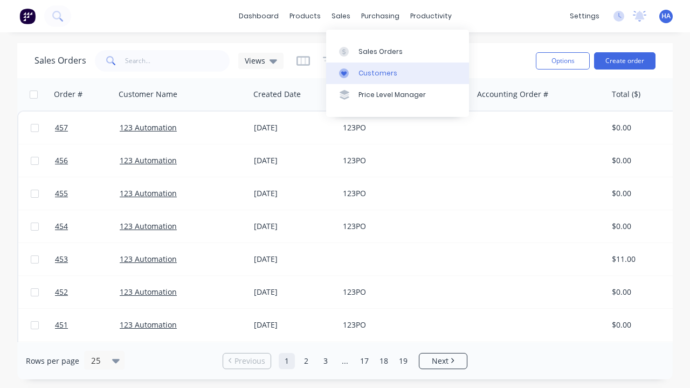
click at [375, 69] on div "Customers" at bounding box center [378, 74] width 39 height 10
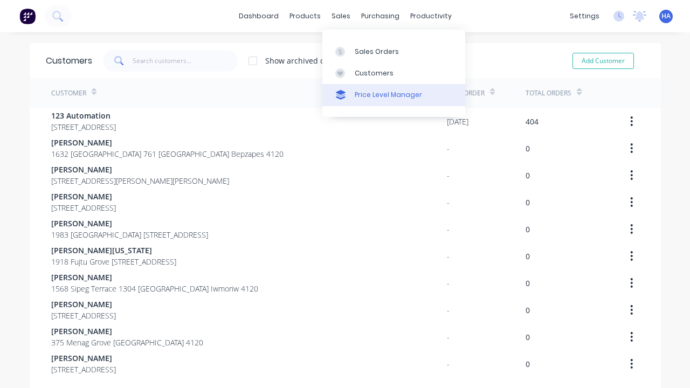
click at [385, 92] on div "Price Level Manager" at bounding box center [388, 95] width 67 height 10
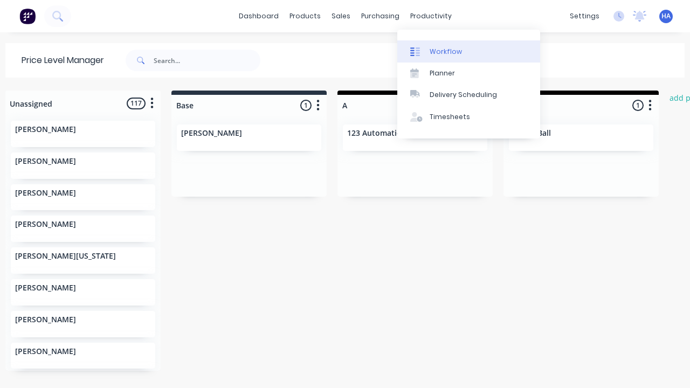
click at [434, 47] on div "Workflow" at bounding box center [446, 52] width 32 height 10
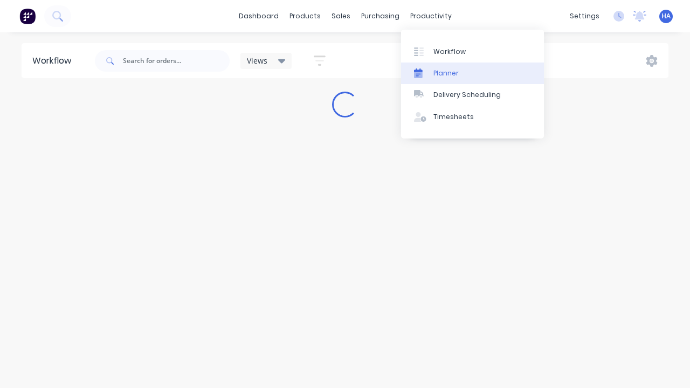
click at [445, 74] on div "Planner" at bounding box center [446, 74] width 25 height 10
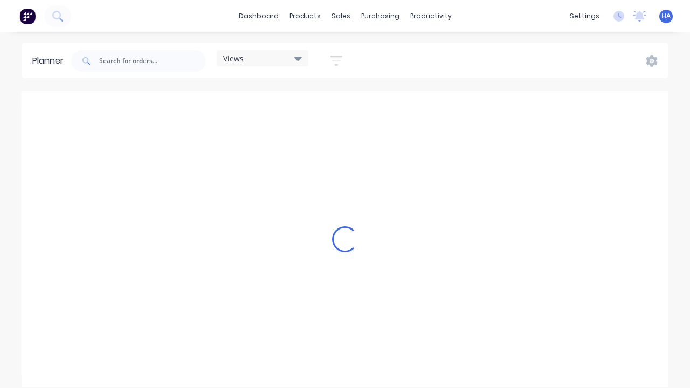
scroll to position [0, 3776]
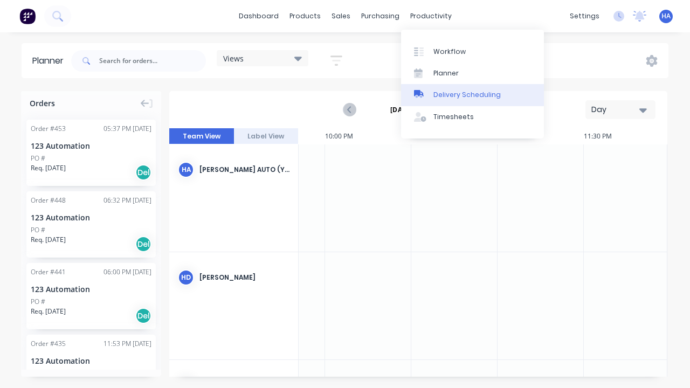
click at [470, 94] on div "Delivery Scheduling" at bounding box center [467, 95] width 67 height 10
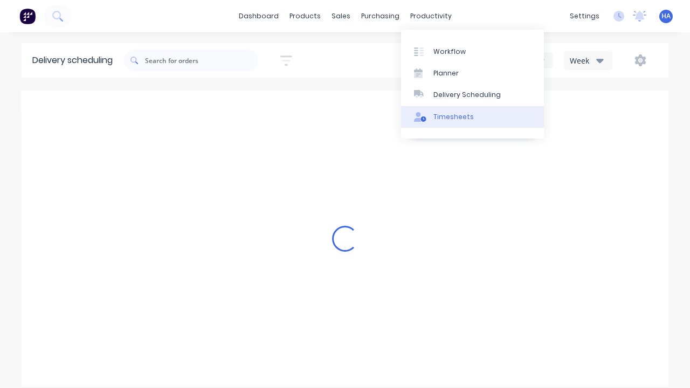
click at [450, 106] on link "Timesheets" at bounding box center [472, 117] width 143 height 22
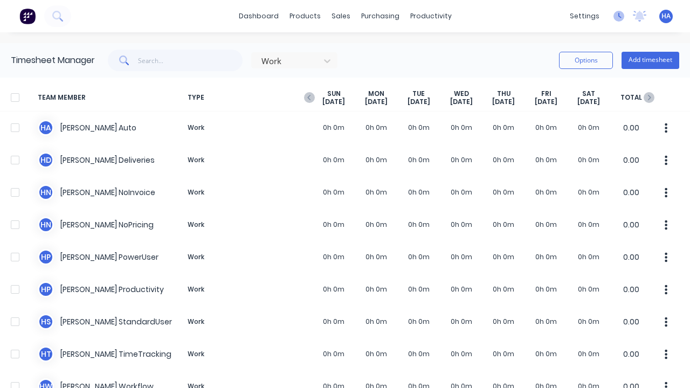
click at [619, 15] on icon at bounding box center [620, 15] width 3 height 5
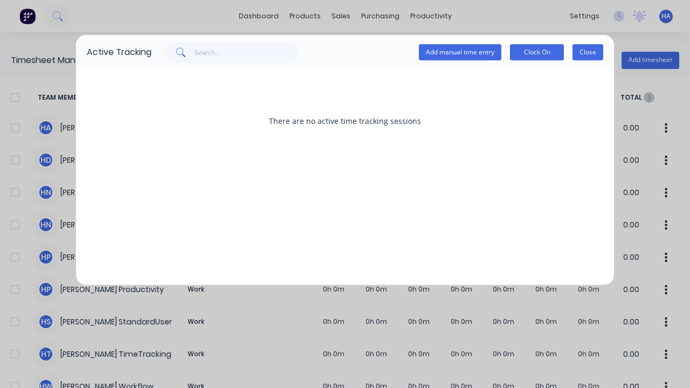
click at [591, 51] on button "Close" at bounding box center [588, 52] width 31 height 16
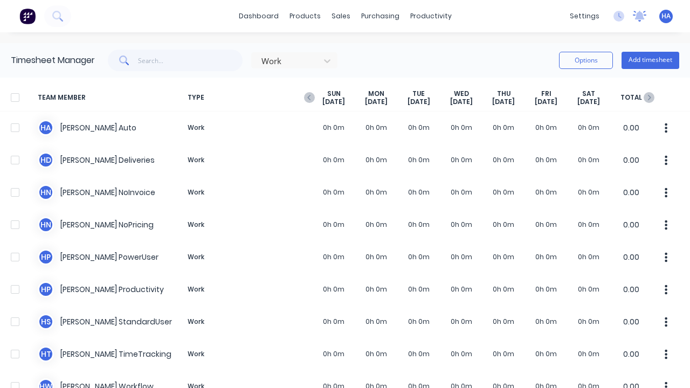
click at [635, 13] on icon at bounding box center [639, 16] width 13 height 11
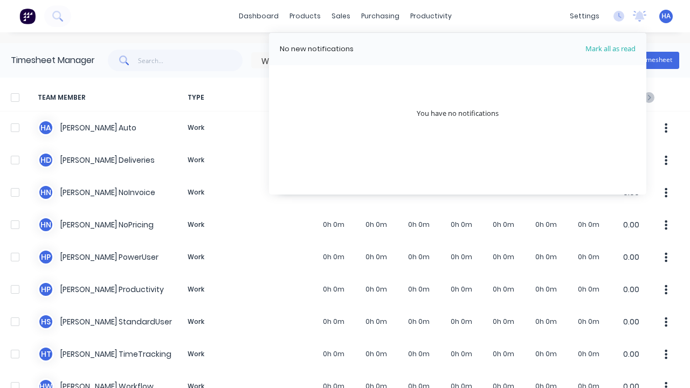
click at [521, 10] on div "dashboard products sales purchasing productivity dashboard products Product Cat…" at bounding box center [345, 16] width 690 height 32
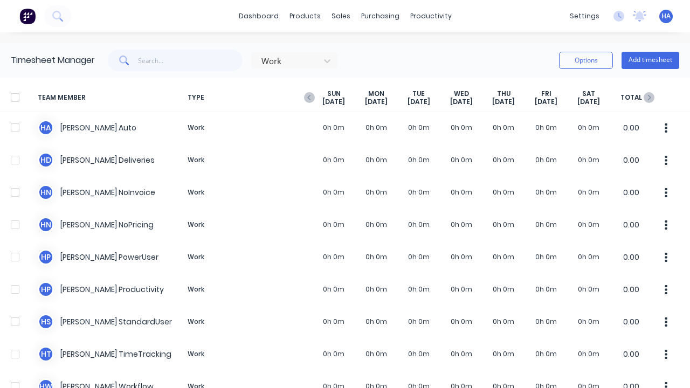
click at [660, 16] on div "HA Factory Automated Testing Comp... [PERSON_NAME] Auto Administrator Profile S…" at bounding box center [666, 16] width 13 height 13
click at [662, 16] on span "HA" at bounding box center [666, 16] width 9 height 10
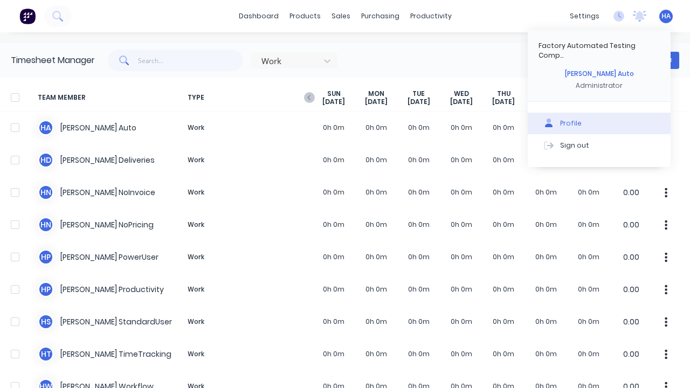
click at [560, 119] on div "Profile" at bounding box center [571, 124] width 22 height 10
click at [591, 113] on button "Profile" at bounding box center [599, 124] width 143 height 22
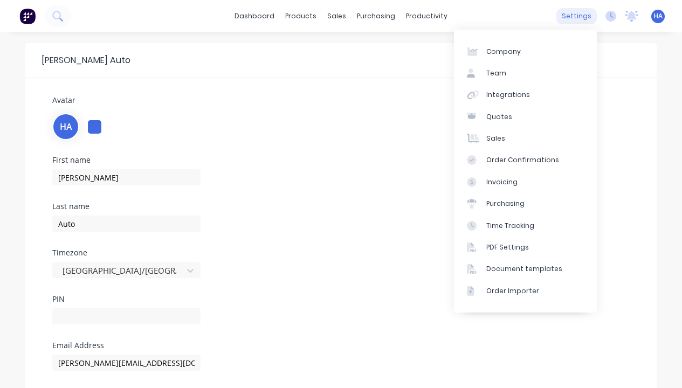
click at [584, 16] on div "settings" at bounding box center [577, 16] width 40 height 16
click at [578, 16] on div "settings" at bounding box center [577, 16] width 40 height 16
click at [576, 13] on div "settings" at bounding box center [577, 16] width 40 height 16
click at [507, 48] on div "Company" at bounding box center [504, 52] width 35 height 10
click at [525, 51] on link "Company" at bounding box center [525, 51] width 143 height 22
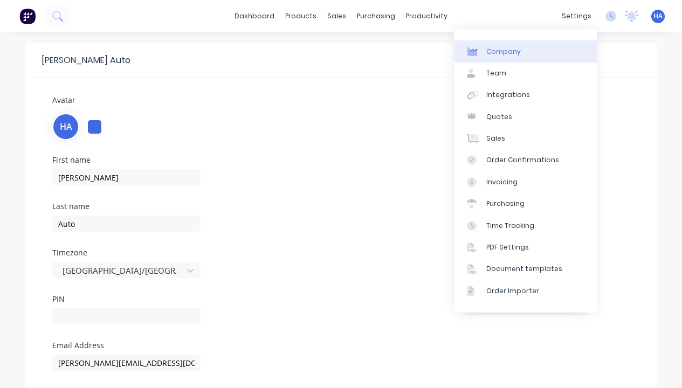
select select "AU"
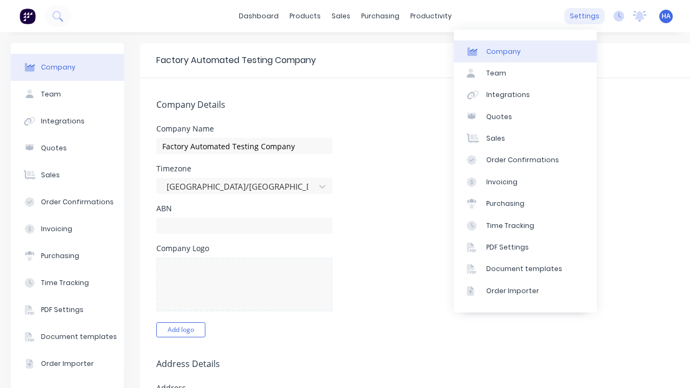
click at [586, 17] on div "settings" at bounding box center [585, 16] width 40 height 16
click at [578, 16] on div "settings" at bounding box center [585, 16] width 40 height 16
click at [494, 71] on div "Team" at bounding box center [497, 74] width 20 height 10
click at [525, 73] on link "Team" at bounding box center [525, 74] width 143 height 22
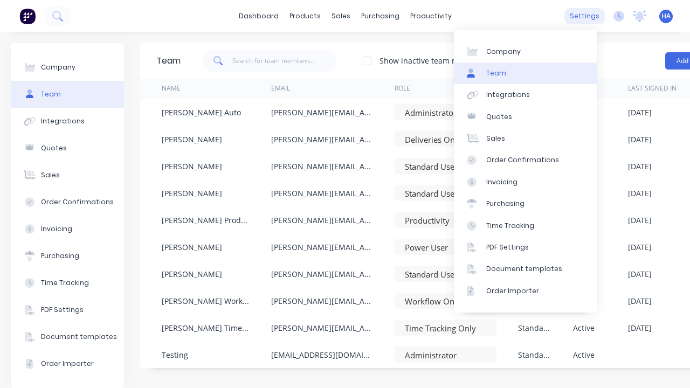
click at [576, 15] on div "settings" at bounding box center [585, 16] width 40 height 16
click at [578, 16] on div "settings" at bounding box center [585, 16] width 40 height 16
click at [503, 53] on div "Company" at bounding box center [504, 52] width 35 height 10
click at [525, 51] on link "Company" at bounding box center [525, 51] width 143 height 22
select select "AU"
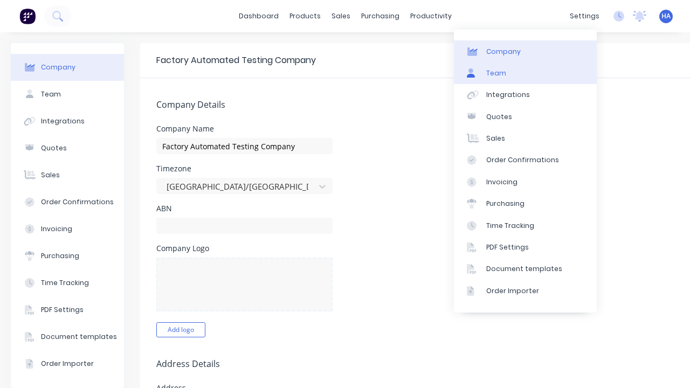
click at [493, 72] on div "Team" at bounding box center [497, 74] width 20 height 10
click at [525, 73] on link "Team" at bounding box center [525, 74] width 143 height 22
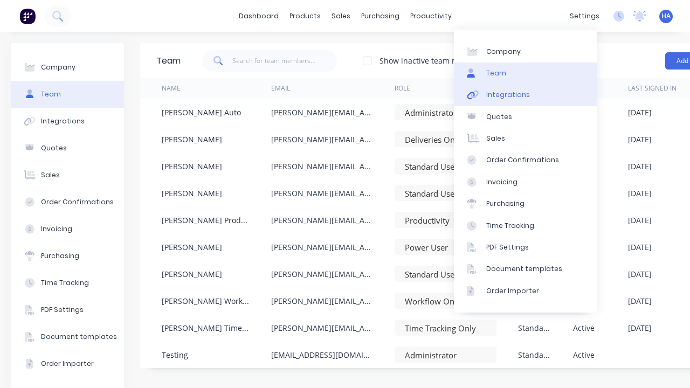
click at [506, 91] on div "Integrations" at bounding box center [509, 95] width 44 height 10
click at [525, 95] on link "Integrations" at bounding box center [525, 95] width 143 height 22
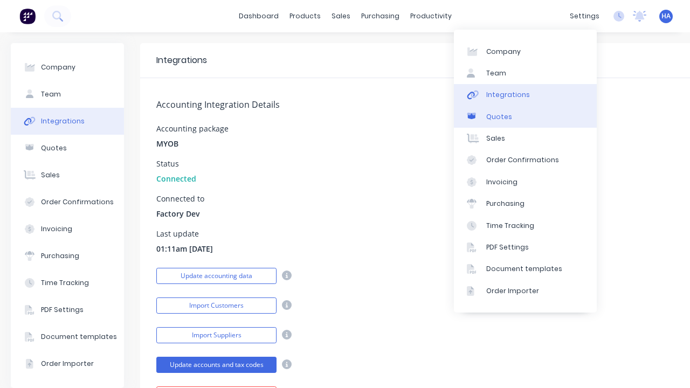
click at [503, 116] on div "Quotes" at bounding box center [500, 117] width 26 height 10
click at [525, 117] on link "Quotes" at bounding box center [525, 117] width 143 height 22
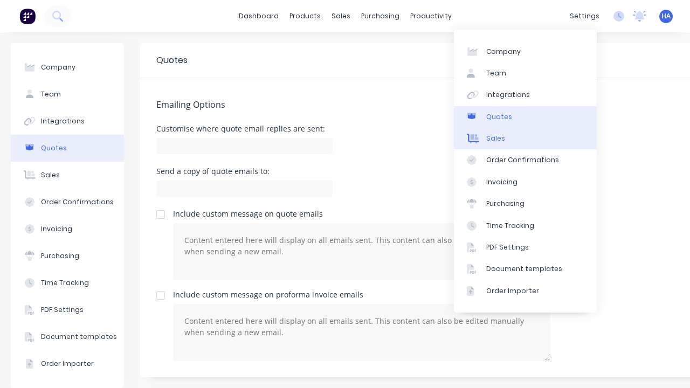
click at [496, 137] on div "Sales" at bounding box center [496, 139] width 19 height 10
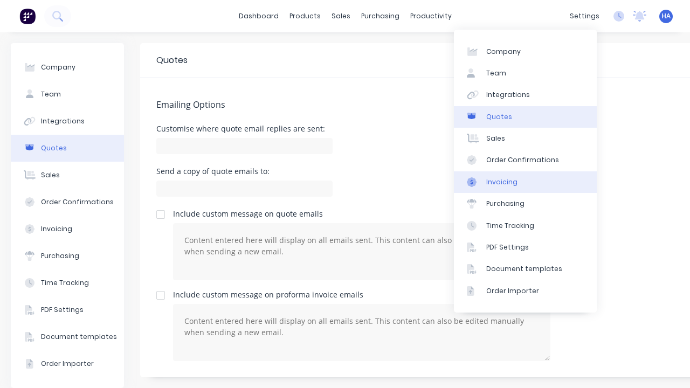
click at [525, 139] on link "Sales" at bounding box center [525, 139] width 143 height 22
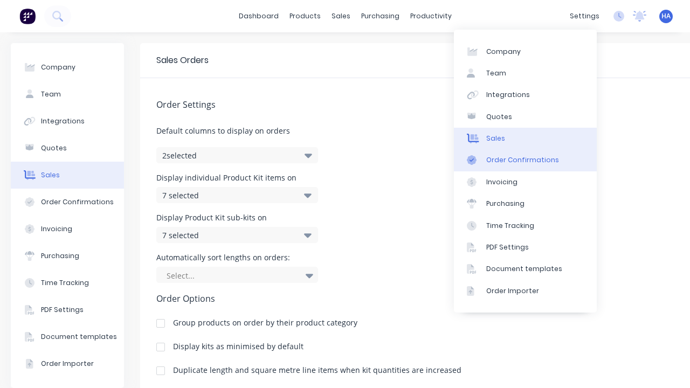
click at [508, 161] on div "Order Confirmations" at bounding box center [523, 160] width 73 height 10
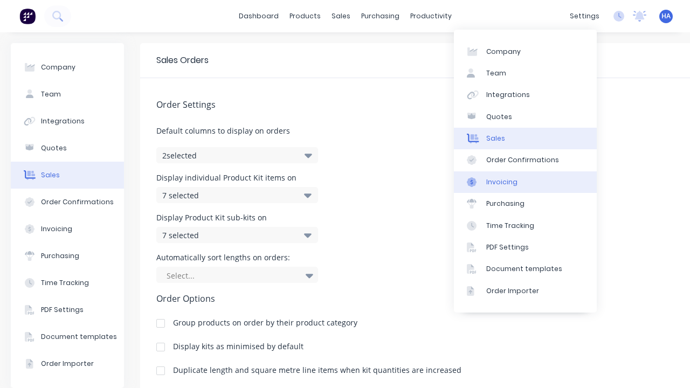
click at [525, 160] on div "Order Confirmations" at bounding box center [523, 160] width 73 height 10
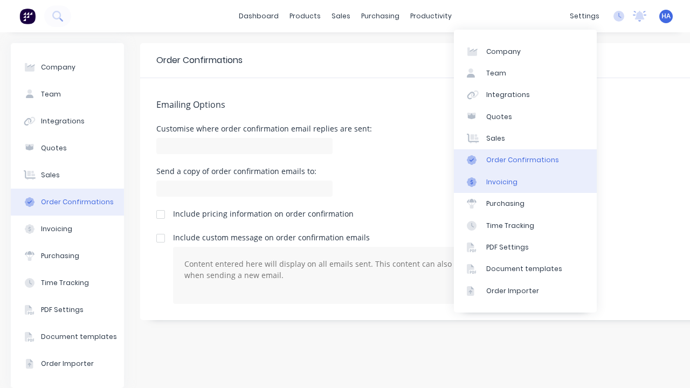
click at [505, 183] on div "Invoicing" at bounding box center [502, 182] width 31 height 10
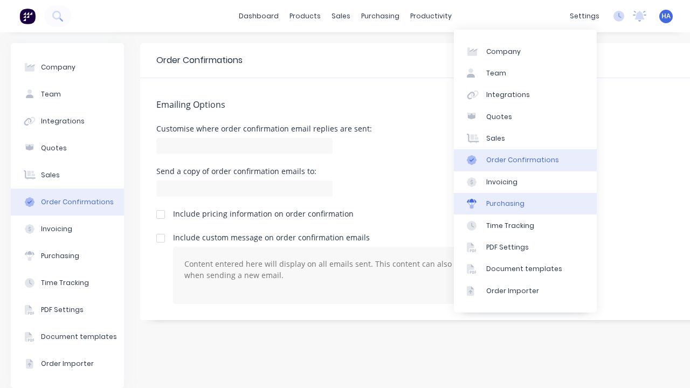
click at [525, 160] on div "Order Confirmations" at bounding box center [523, 160] width 73 height 10
click at [507, 203] on div "Purchasing" at bounding box center [506, 204] width 38 height 10
click at [525, 204] on link "Purchasing" at bounding box center [525, 204] width 143 height 22
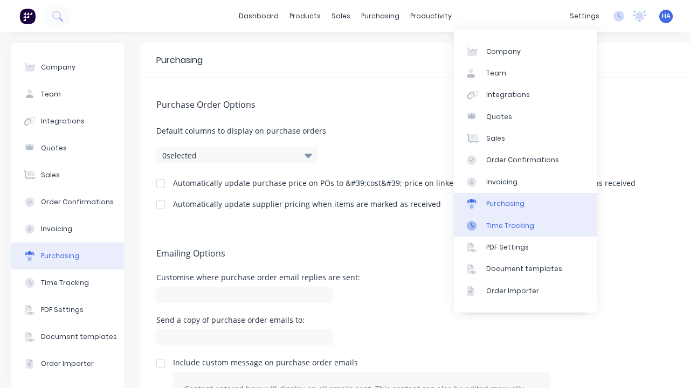
click at [510, 229] on div "Time Tracking" at bounding box center [511, 226] width 48 height 10
click at [525, 225] on div "Time Tracking" at bounding box center [511, 226] width 48 height 10
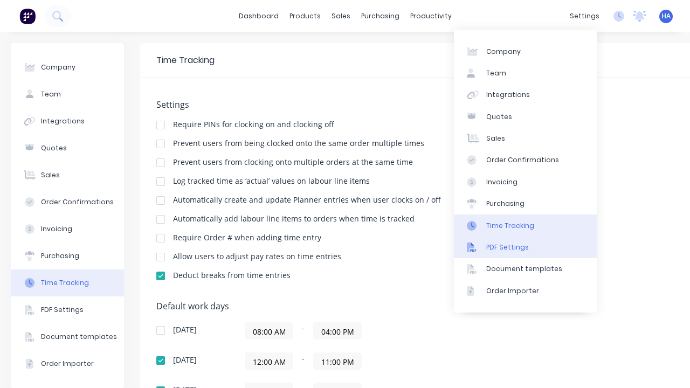
click at [510, 248] on div "PDF Settings" at bounding box center [508, 248] width 43 height 10
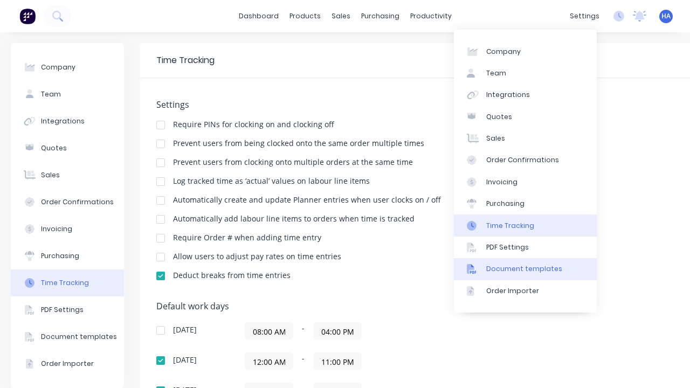
click at [525, 247] on link "PDF Settings" at bounding box center [525, 248] width 143 height 22
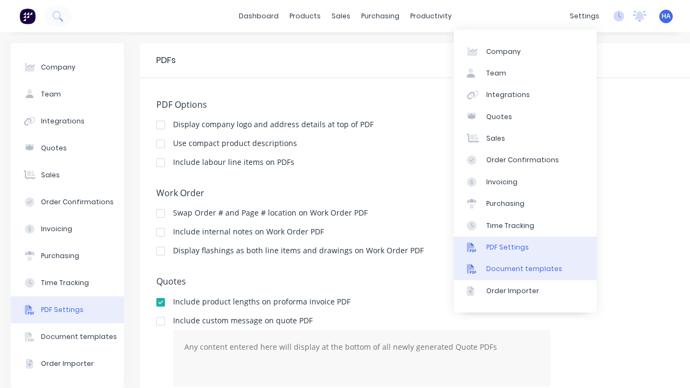
click at [511, 269] on div "Document templates" at bounding box center [525, 269] width 76 height 10
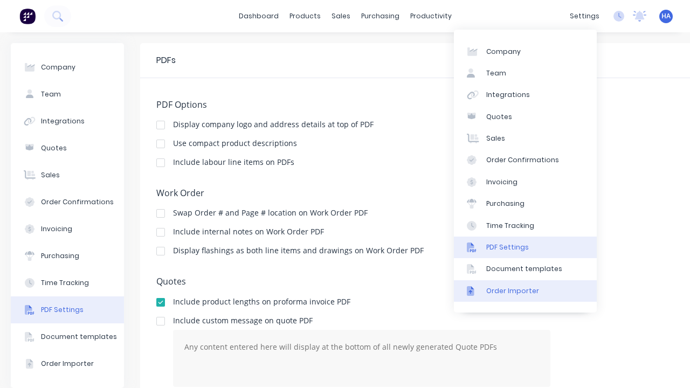
click at [525, 247] on link "PDF Settings" at bounding box center [525, 248] width 143 height 22
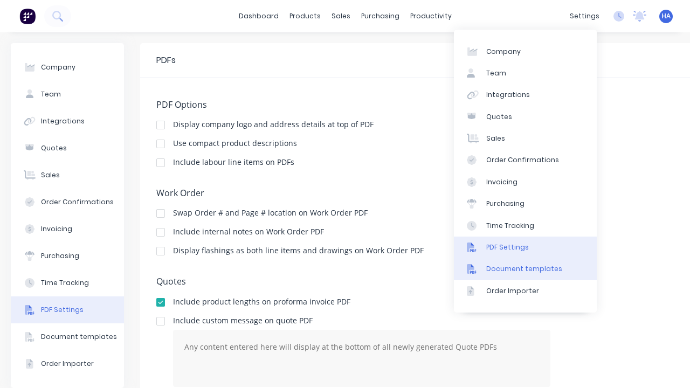
click at [506, 265] on div "Document templates" at bounding box center [525, 269] width 76 height 10
click at [525, 269] on div "Document templates" at bounding box center [525, 269] width 76 height 10
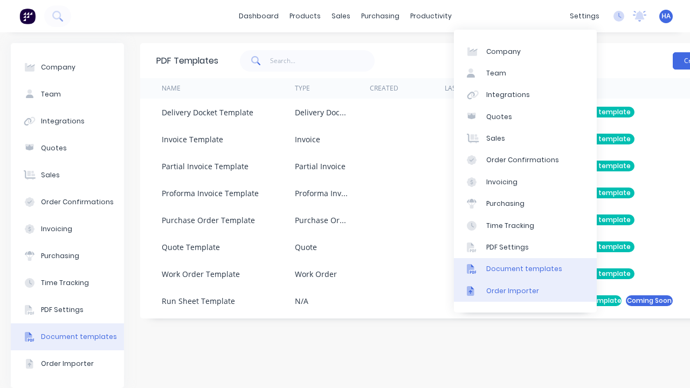
click at [504, 290] on div "Order Importer" at bounding box center [513, 291] width 53 height 10
click at [525, 291] on div "Order Importer" at bounding box center [513, 291] width 53 height 10
